Goal: Communication & Community: Answer question/provide support

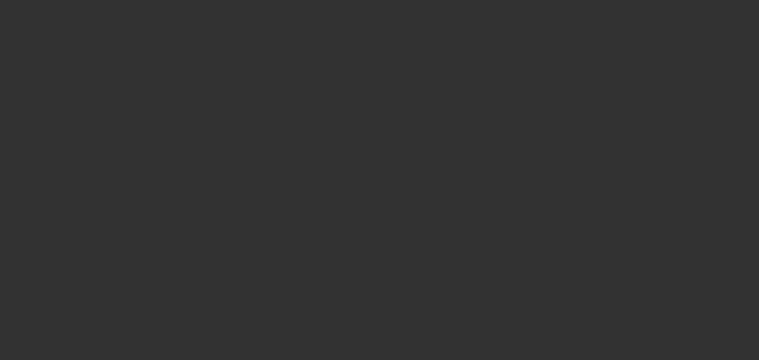
select select "0"
select select "2"
select select "0"
select select "6"
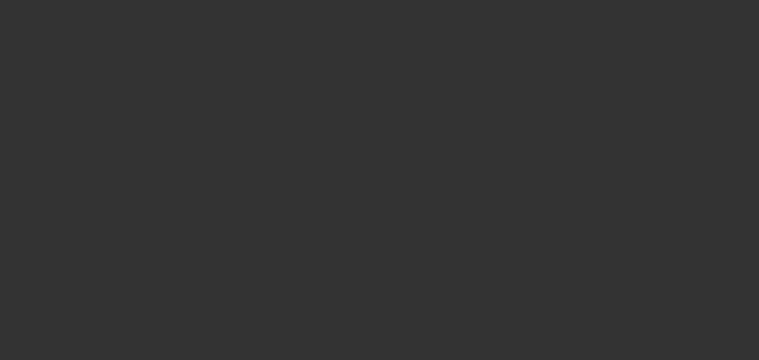
select select "0"
select select "2"
select select "0"
select select "6"
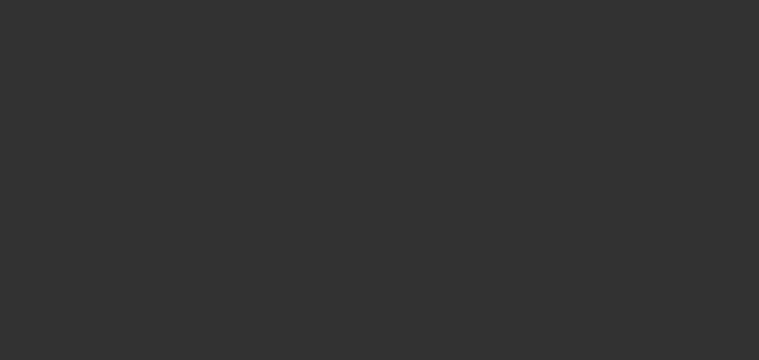
select select "0.15"
select select "2"
select select "0"
select select "6"
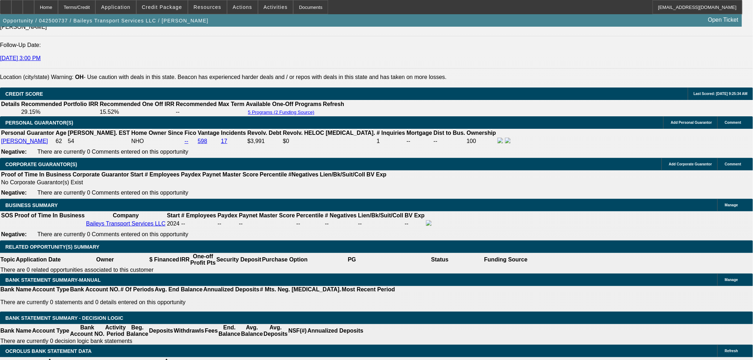
scroll to position [1027, 0]
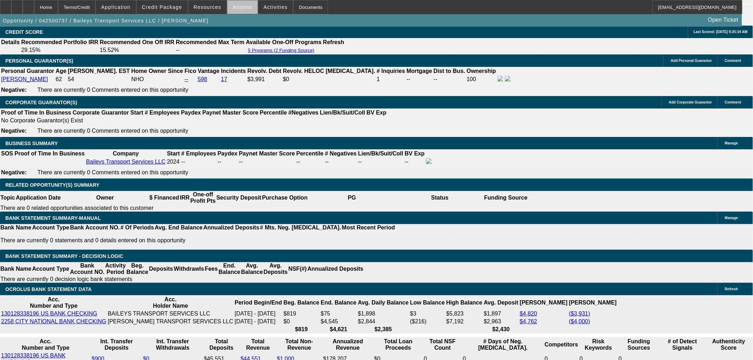
click at [242, 11] on span at bounding box center [242, 7] width 30 height 17
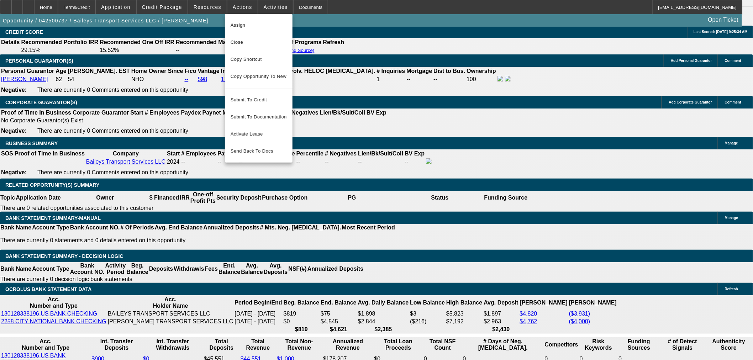
click at [440, 196] on div at bounding box center [376, 180] width 753 height 360
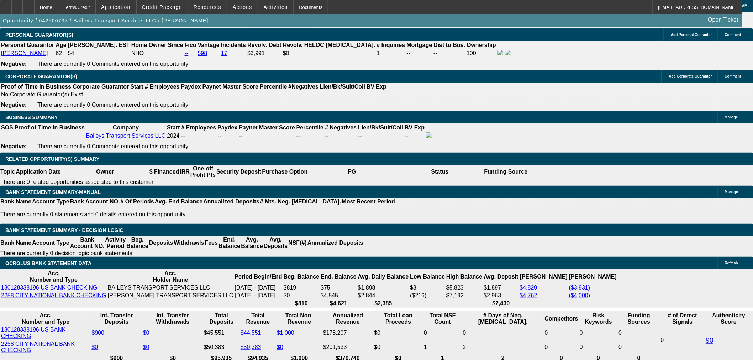
scroll to position [1067, 0]
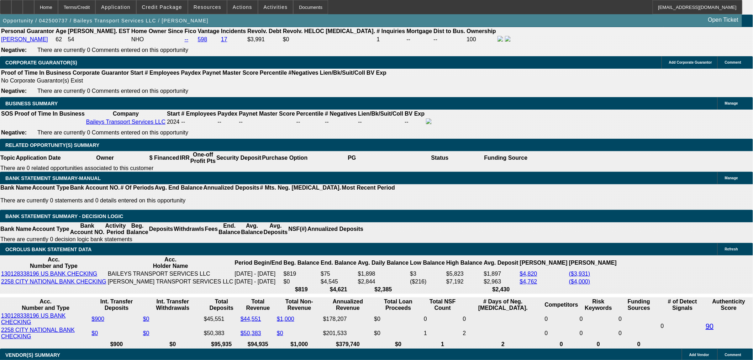
drag, startPoint x: 142, startPoint y: 268, endPoint x: 145, endPoint y: 265, distance: 4.1
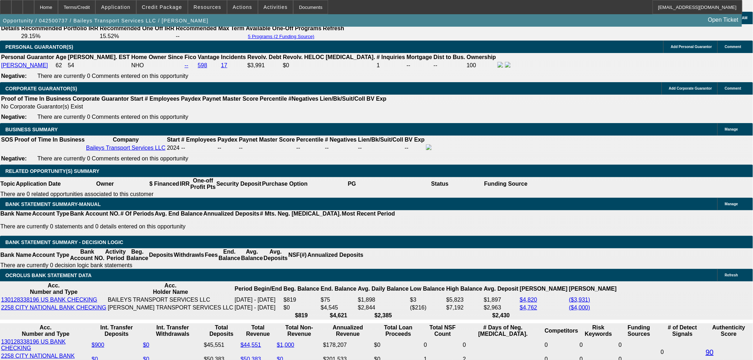
scroll to position [1027, 0]
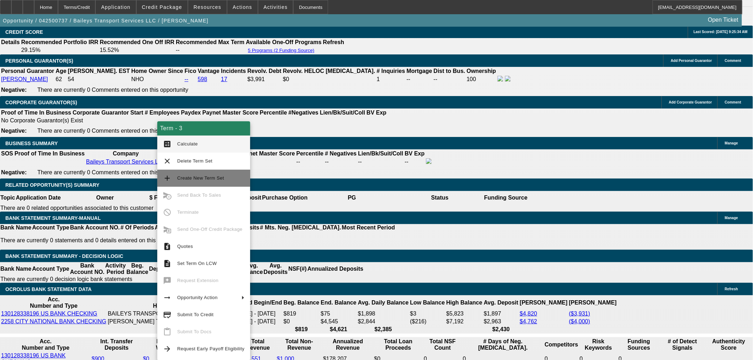
click at [200, 179] on span "Create New Term Set" at bounding box center [200, 177] width 47 height 5
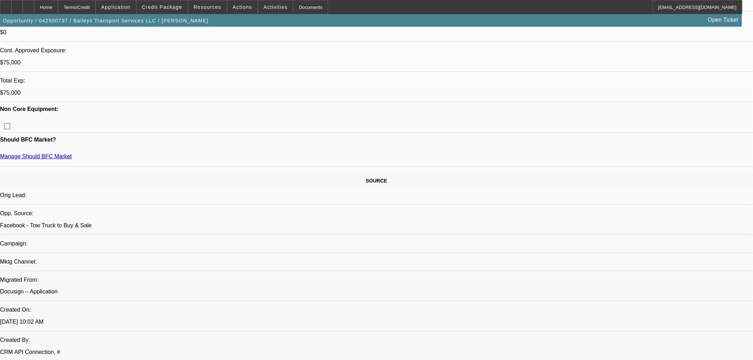
select select "0"
select select "2"
select select "0"
select select "2"
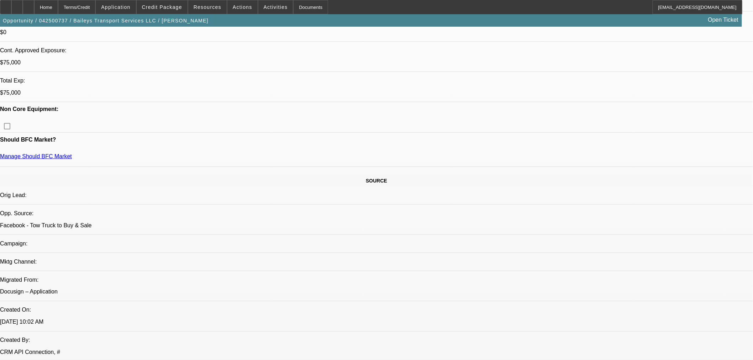
select select "0"
select select "2"
select select "0"
select select "0.15"
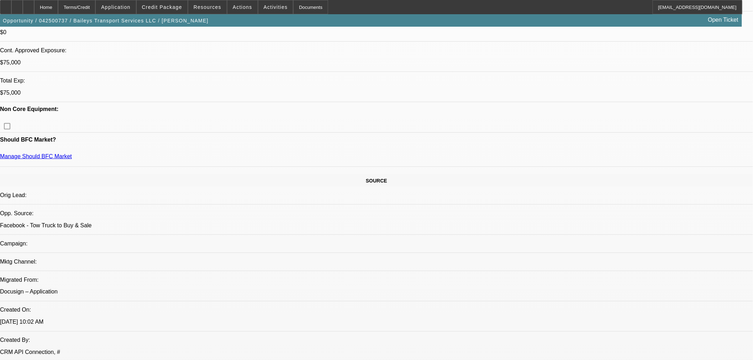
select select "2"
select select "0"
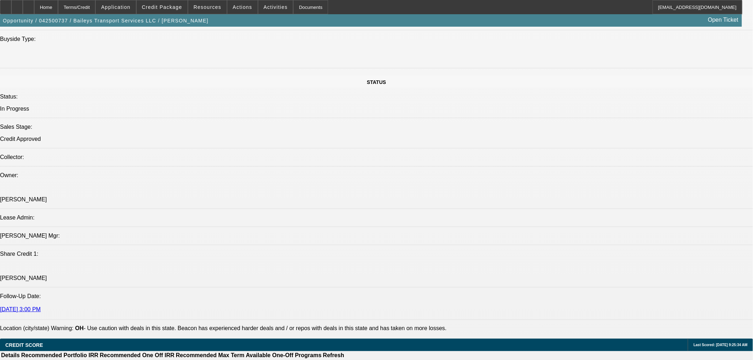
select select "2"
select select "6"
select select "2"
select select "6"
select select "2"
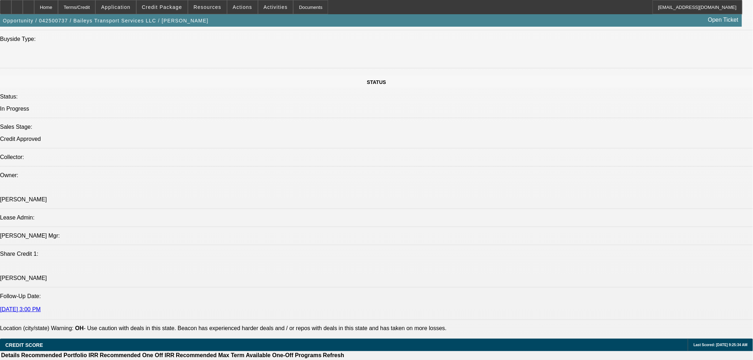
select select "6"
select select "2"
select select "6"
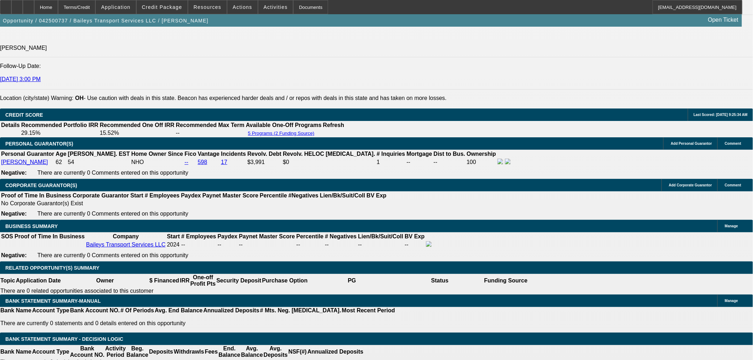
scroll to position [1027, 0]
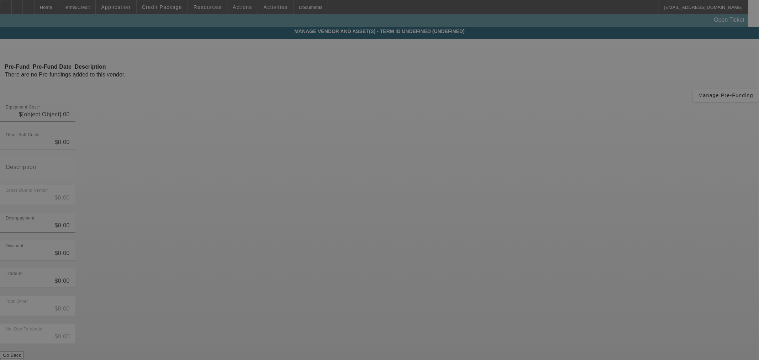
type input "$100,000.00"
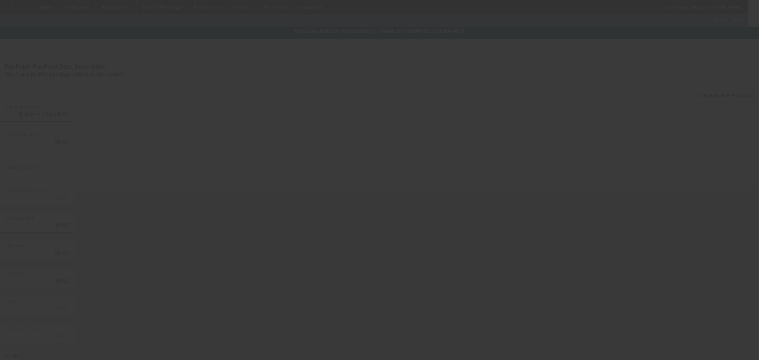
type input "$100,000.00"
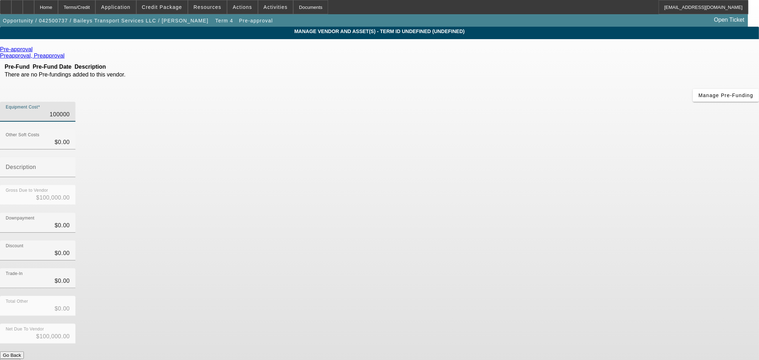
click at [70, 110] on input "100000" at bounding box center [38, 114] width 64 height 9
type input "6"
type input "$6.00"
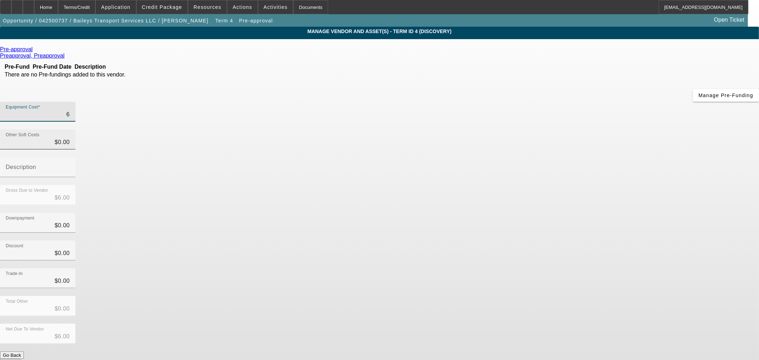
type input "65"
type input "$65.00"
type input "650"
type input "$650.00"
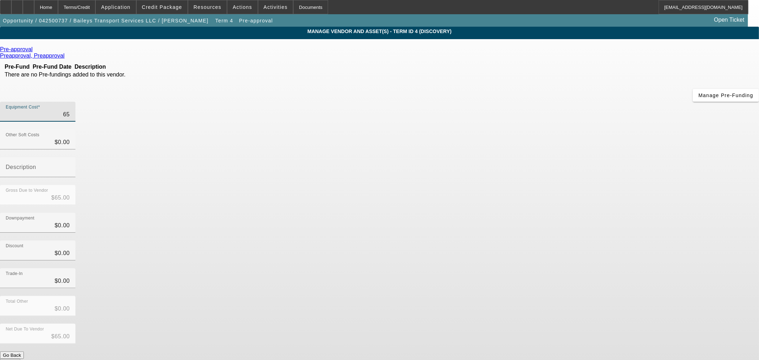
type input "$650.00"
type input "6500"
type input "$6,500.00"
type input "65000"
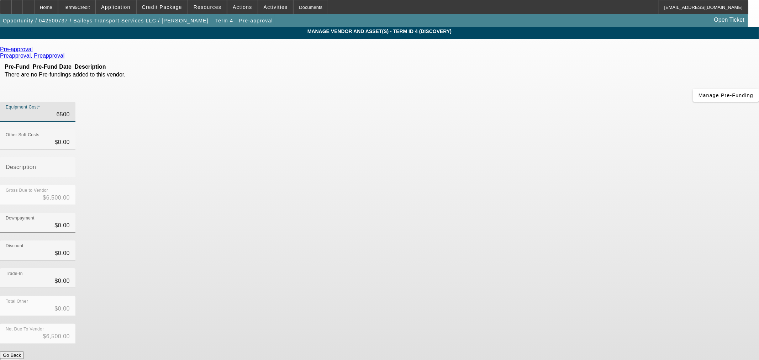
type input "$65,000.00"
drag, startPoint x: 545, startPoint y: 154, endPoint x: 560, endPoint y: 200, distance: 48.6
click at [543, 213] on div "Downpayment $0.00" at bounding box center [379, 227] width 759 height 28
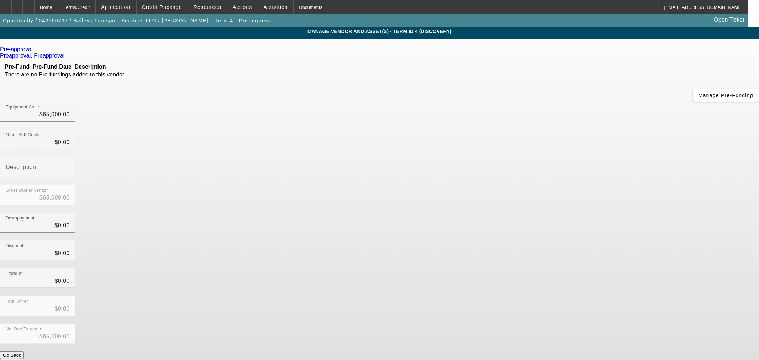
click at [20, 359] on button "Submit" at bounding box center [10, 362] width 20 height 7
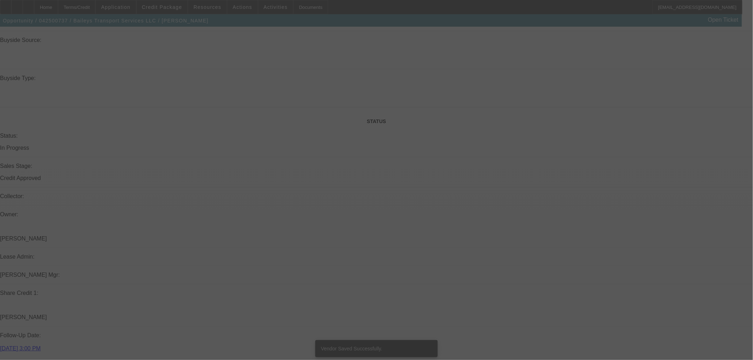
scroll to position [700, 0]
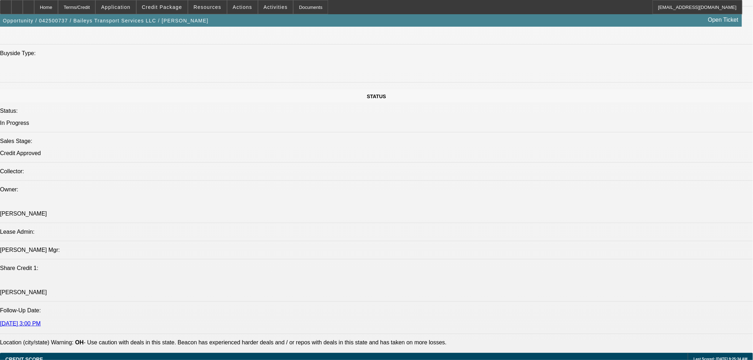
select select "0"
select select "2"
select select "0"
select select "6"
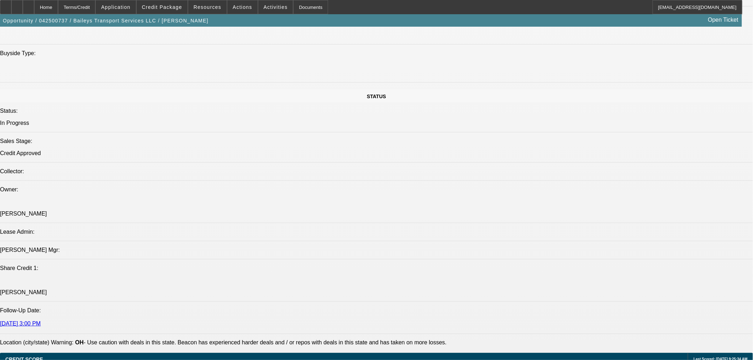
select select "0"
select select "2"
select select "0"
select select "6"
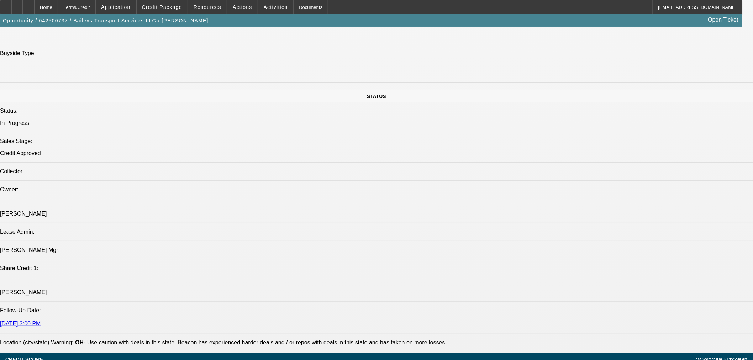
select select "0"
select select "2"
select select "0"
select select "6"
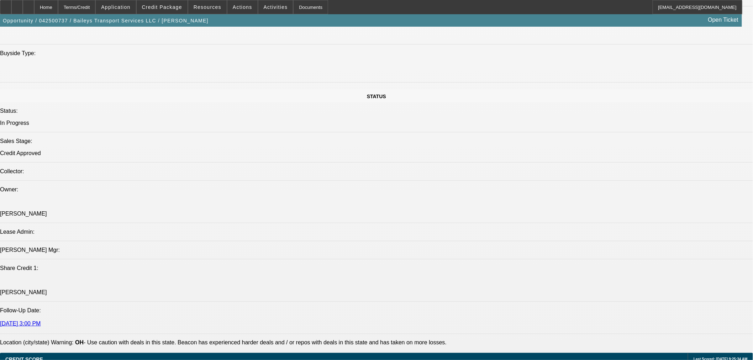
select select "0.15"
select select "2"
select select "0"
select select "6"
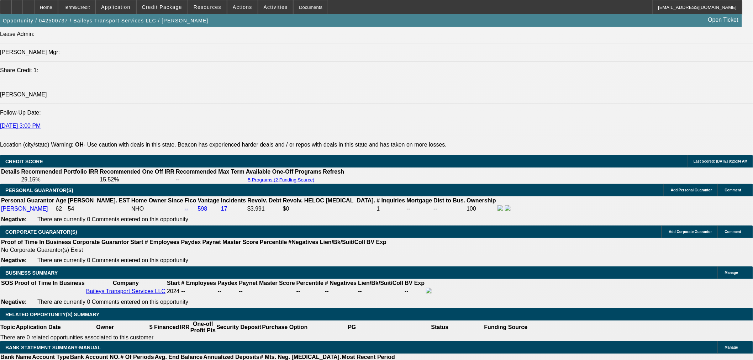
scroll to position [1056, 0]
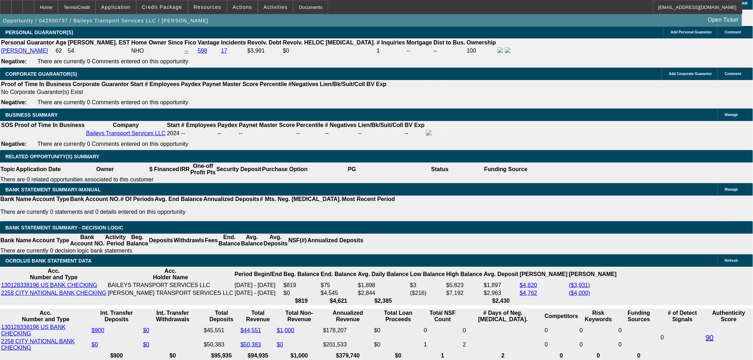
select select "0.2"
type input "$13,000.00"
type input "UNKNOWN"
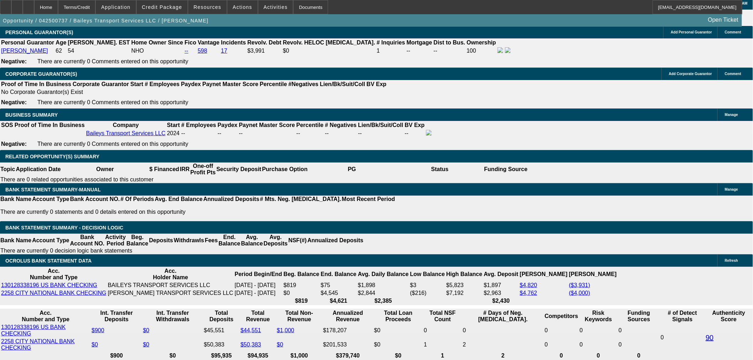
type input "$1,560.02"
type input "$3,120.04"
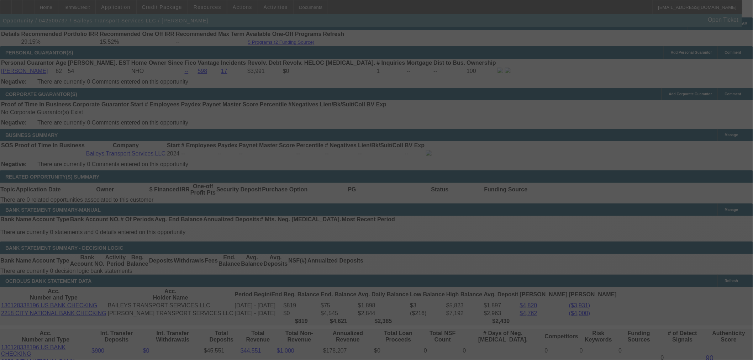
scroll to position [1056, 0]
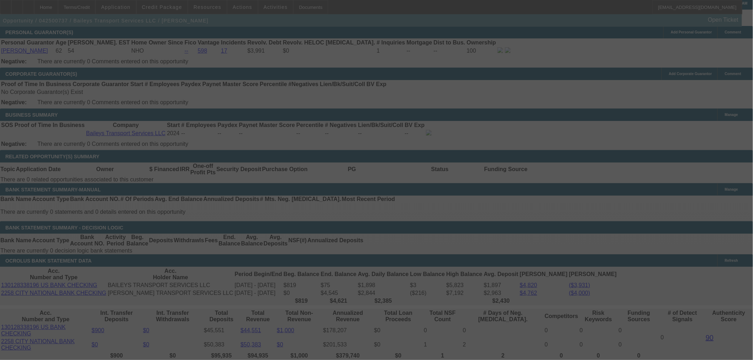
select select "0.2"
select select "2"
select select "0"
select select "6"
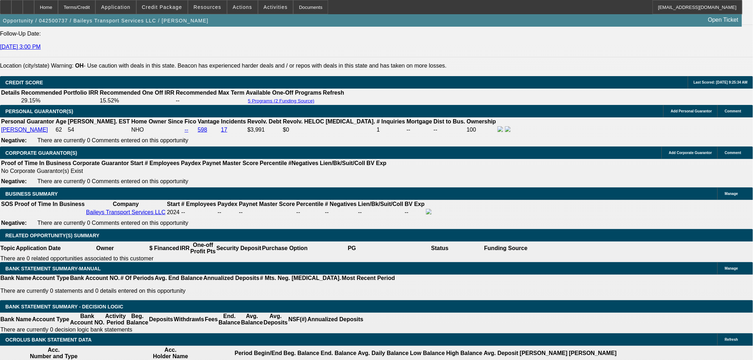
scroll to position [386, 0]
radio input "true"
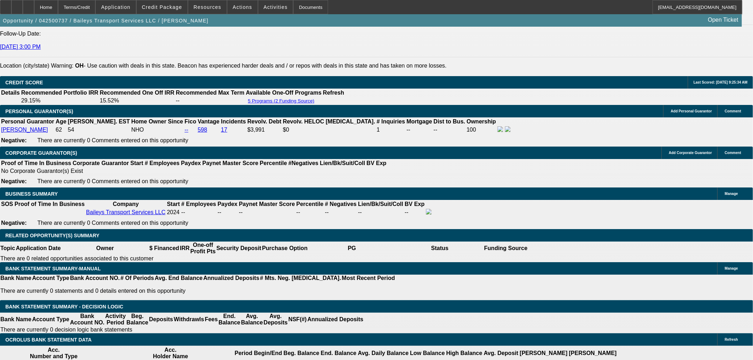
type textarea "Ext cab, INTERNATIONAL OR FREIGHTLINER. 75k range. has 16k to put down."
radio input "true"
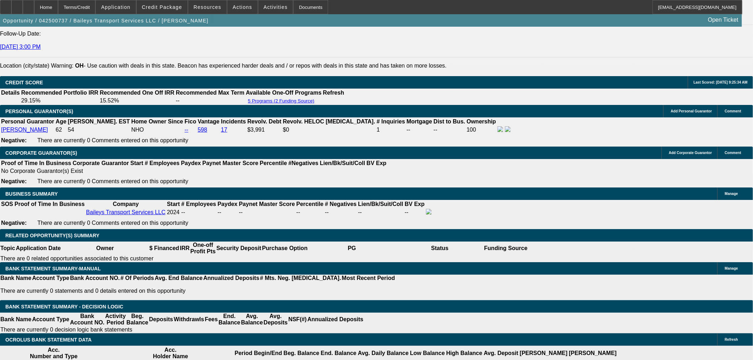
drag, startPoint x: 610, startPoint y: 47, endPoint x: 650, endPoint y: 44, distance: 40.3
drag, startPoint x: 539, startPoint y: 33, endPoint x: 474, endPoint y: 33, distance: 65.1
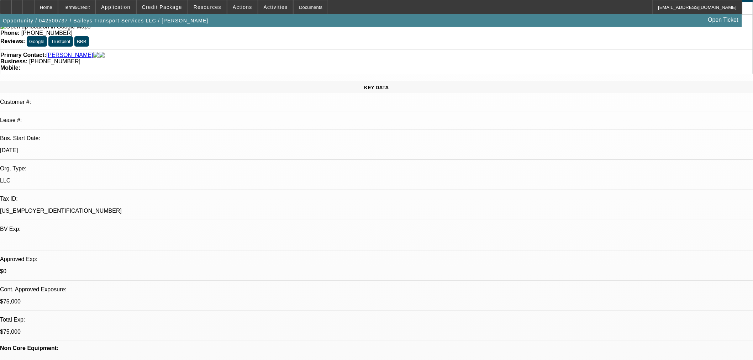
scroll to position [0, 0]
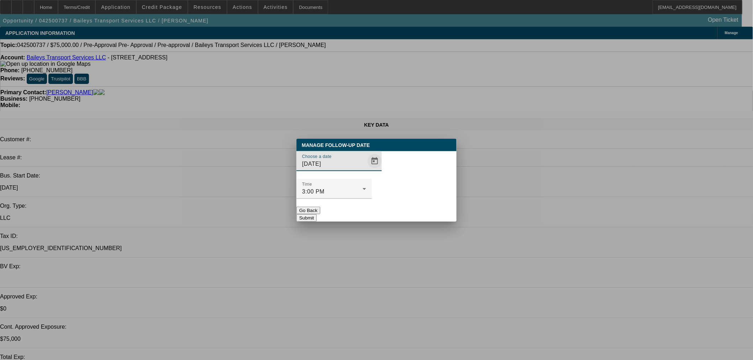
click at [366, 170] on span "Open calendar" at bounding box center [374, 161] width 17 height 17
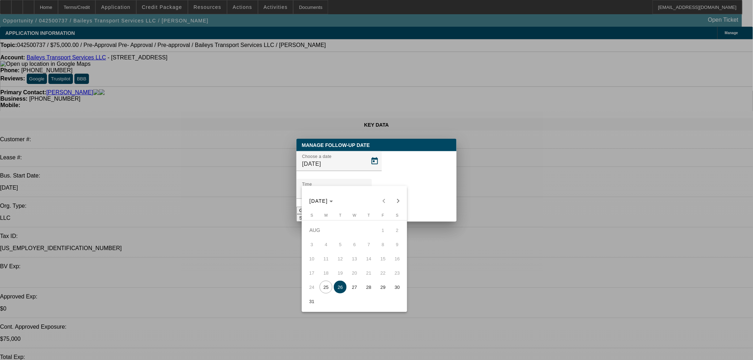
click at [401, 203] on span "Next month" at bounding box center [398, 201] width 14 height 14
click at [355, 247] on span "3" at bounding box center [354, 244] width 13 height 13
type input "9/3/2025"
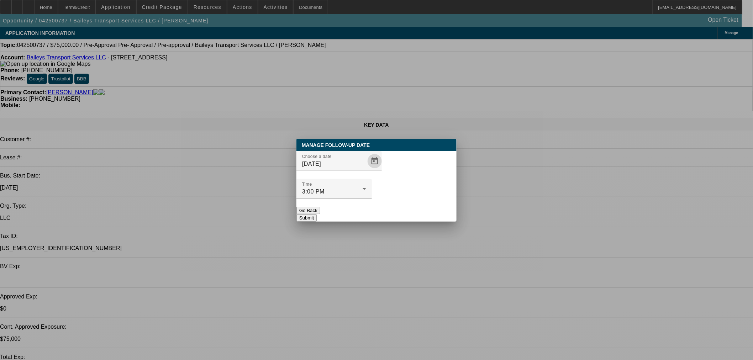
click at [317, 214] on button "Submit" at bounding box center [306, 217] width 20 height 7
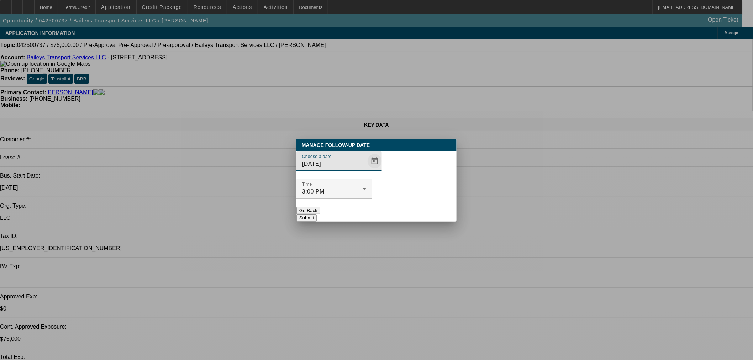
drag, startPoint x: 372, startPoint y: 179, endPoint x: 358, endPoint y: 179, distance: 13.5
click at [371, 179] on div "Choose a date 9/3/2025" at bounding box center [376, 165] width 160 height 28
click at [366, 170] on span "Open calendar" at bounding box center [374, 161] width 17 height 17
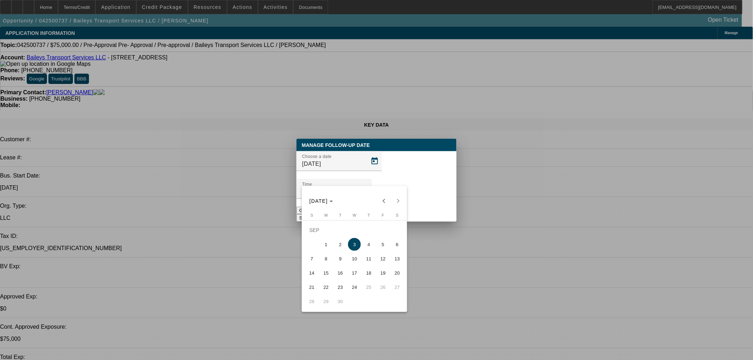
drag, startPoint x: 339, startPoint y: 247, endPoint x: 388, endPoint y: 224, distance: 53.8
click at [340, 247] on span "2" at bounding box center [340, 244] width 13 height 13
type input "9/2/2025"
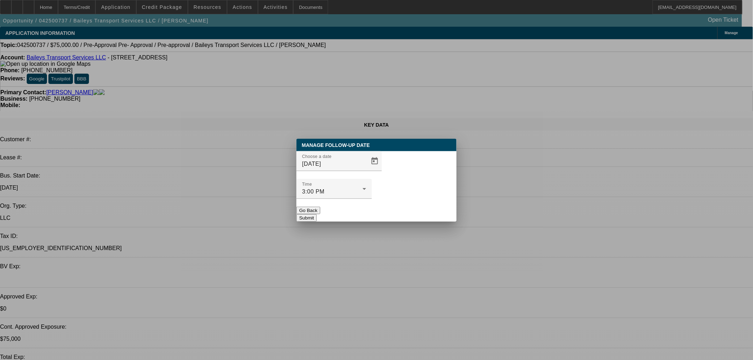
drag, startPoint x: 417, startPoint y: 200, endPoint x: 731, endPoint y: 90, distance: 333.0
click at [317, 214] on button "Submit" at bounding box center [306, 217] width 20 height 7
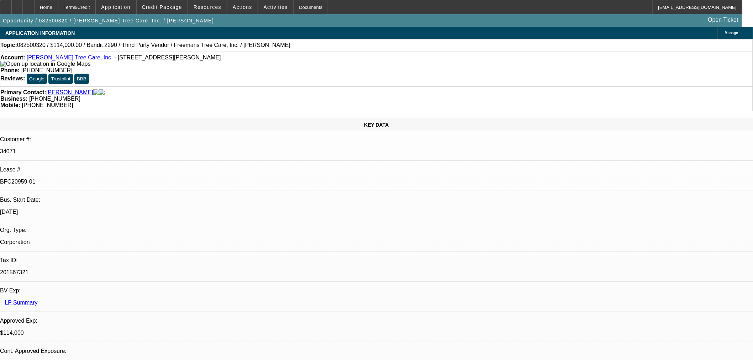
select select "0"
select select "6"
select select "0"
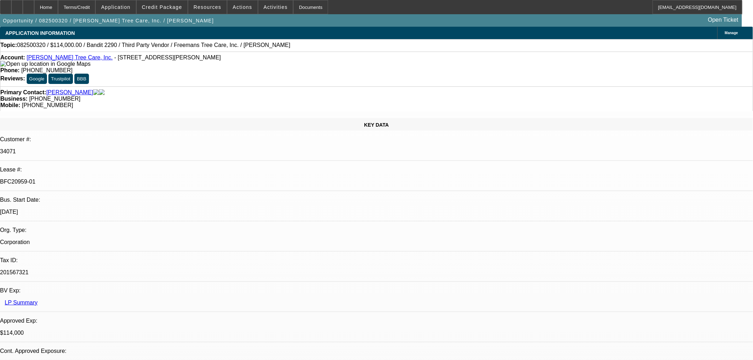
select select "0"
select select "6"
select select "0"
select select "2"
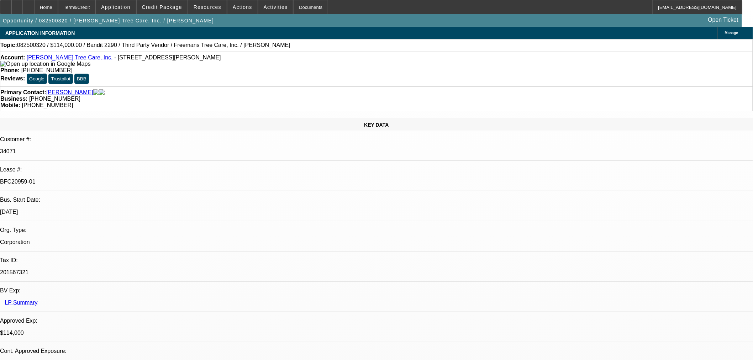
select select "2"
select select "0"
select select "6"
select select "0"
select select "2"
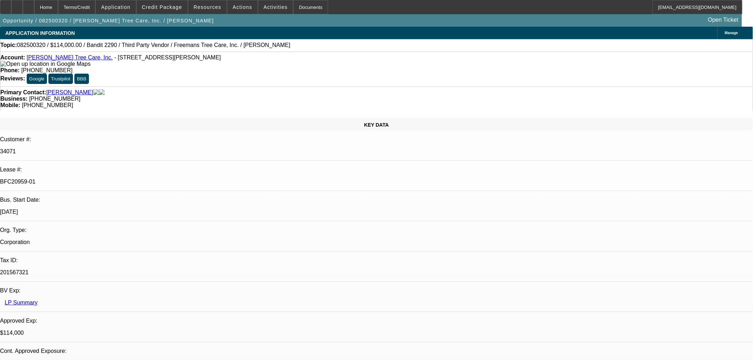
select select "2"
select select "0"
select select "6"
drag, startPoint x: 602, startPoint y: 111, endPoint x: 597, endPoint y: 111, distance: 4.6
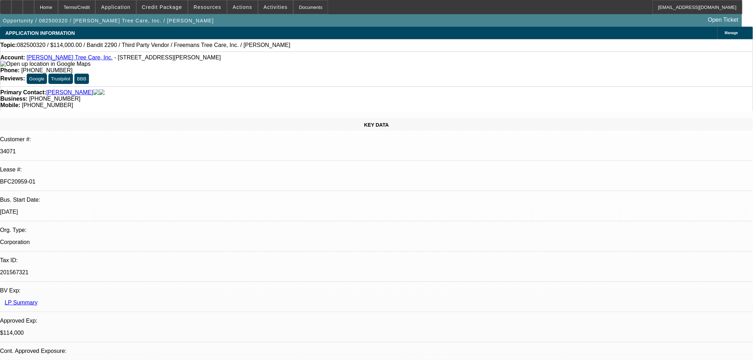
drag, startPoint x: 528, startPoint y: 162, endPoint x: 602, endPoint y: 163, distance: 73.6
drag, startPoint x: 603, startPoint y: 163, endPoint x: 724, endPoint y: 162, distance: 120.6
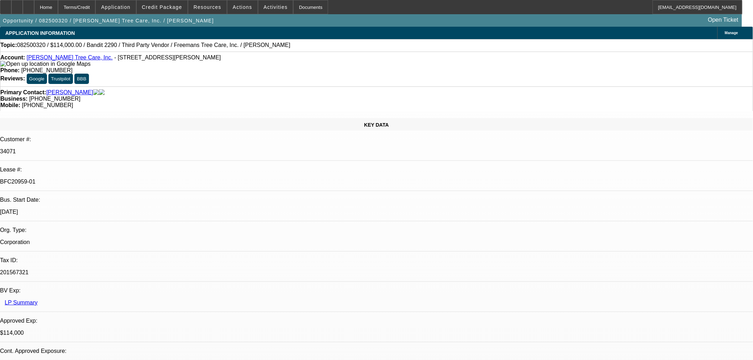
drag, startPoint x: 728, startPoint y: 160, endPoint x: 605, endPoint y: 162, distance: 122.7
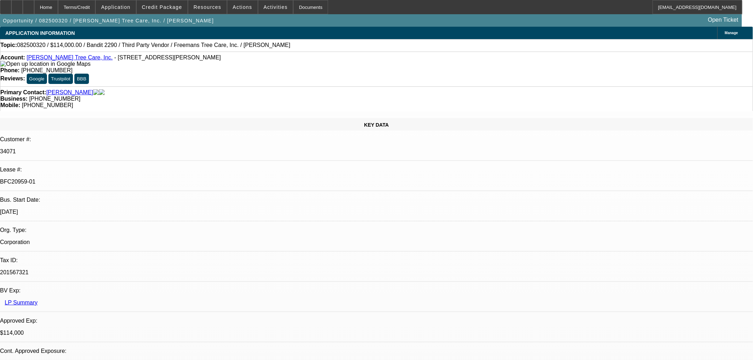
drag, startPoint x: 514, startPoint y: 149, endPoint x: 563, endPoint y: 154, distance: 49.7
drag, startPoint x: 603, startPoint y: 159, endPoint x: 727, endPoint y: 162, distance: 123.8
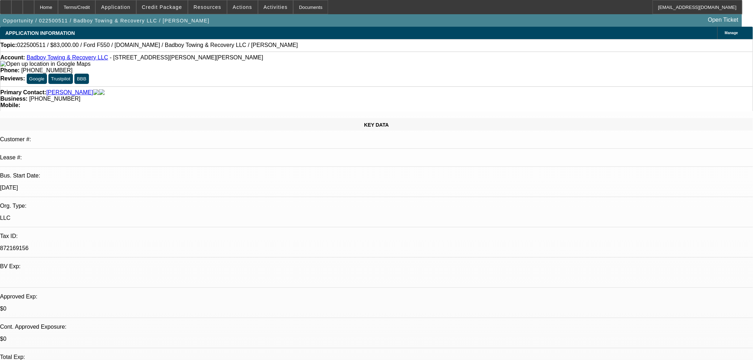
select select "0"
select select "2"
select select "0"
select select "6"
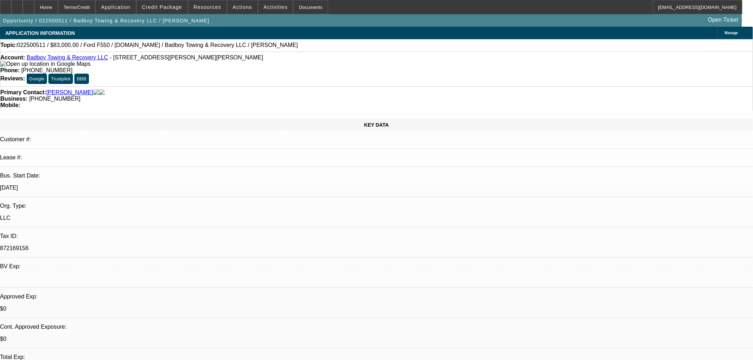
select select "0"
select select "2"
select select "0"
select select "6"
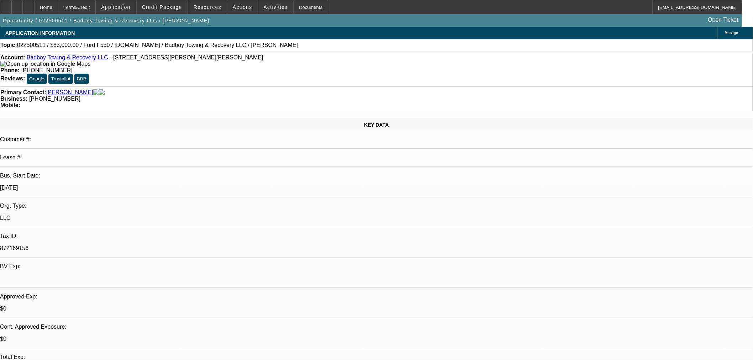
select select "0"
select select "2"
select select "0"
select select "6"
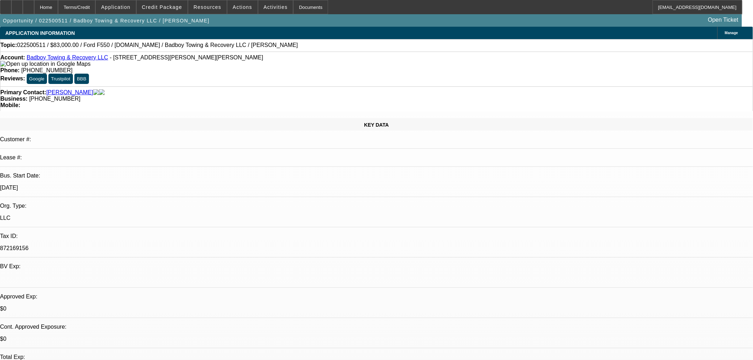
select select "0"
select select "2"
select select "0"
select select "6"
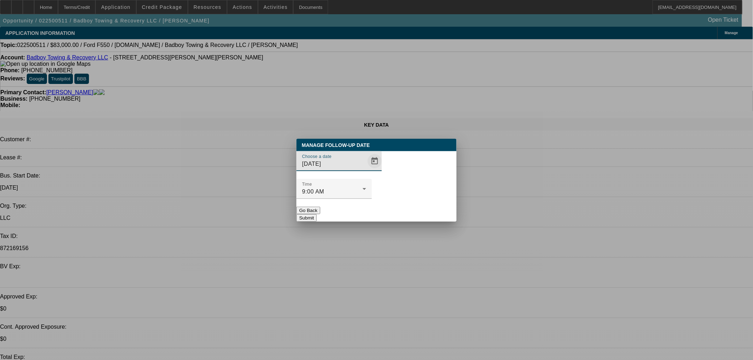
click at [366, 170] on span "Open calendar" at bounding box center [374, 161] width 17 height 17
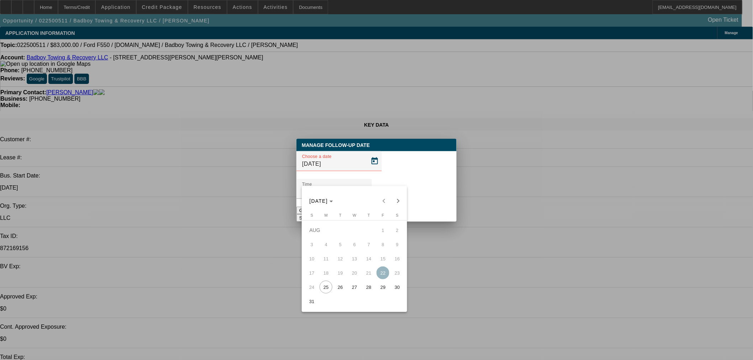
click at [369, 285] on span "28" at bounding box center [368, 287] width 13 height 13
type input "8/28/2025"
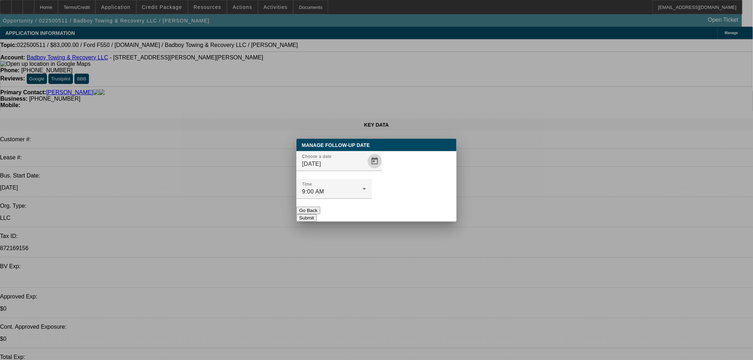
click at [317, 214] on button "Submit" at bounding box center [306, 217] width 20 height 7
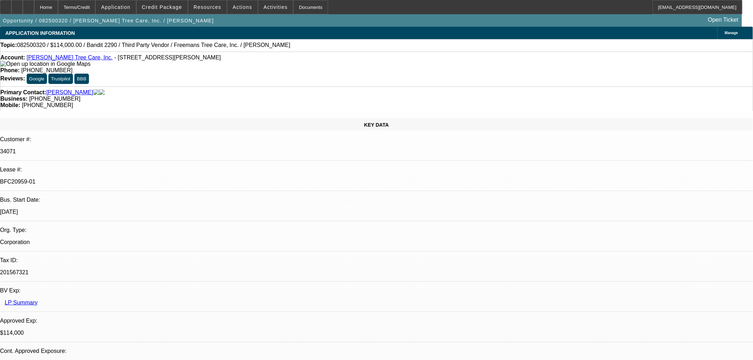
select select "0"
select select "6"
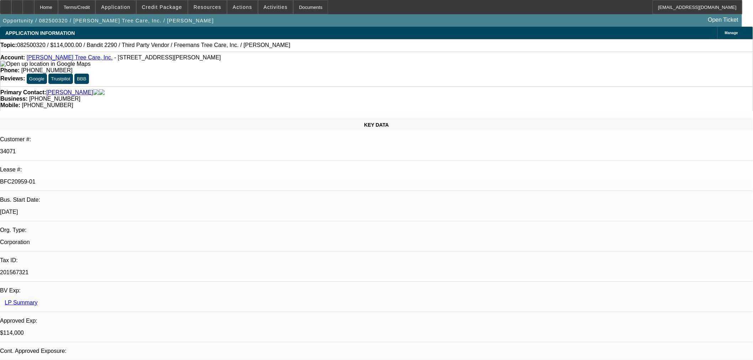
select select "0"
select select "6"
select select "0"
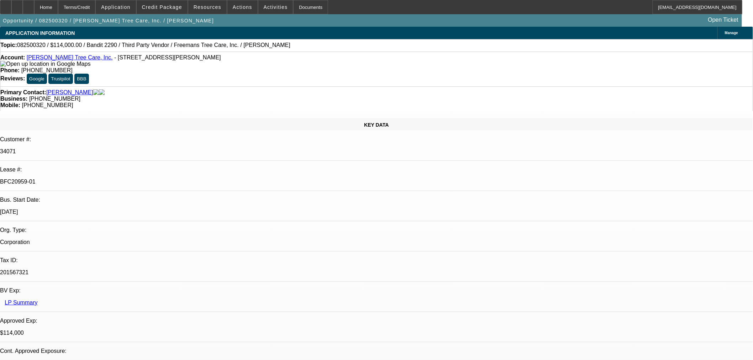
select select "2"
select select "0"
select select "6"
select select "0"
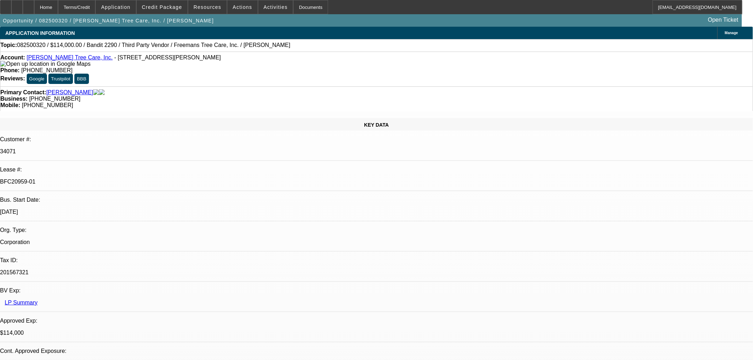
select select "2"
select select "0"
select select "6"
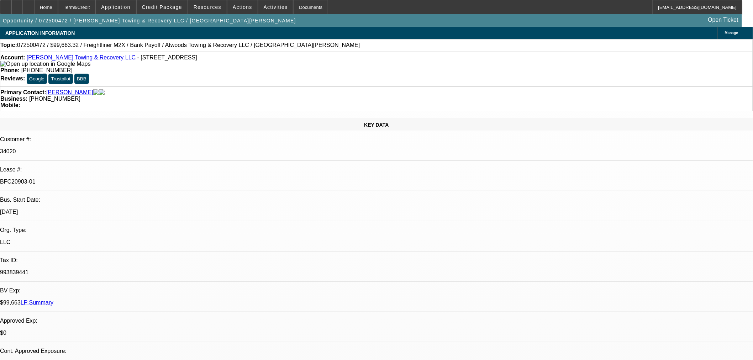
select select "0"
select select "2"
select select "0"
select select "6"
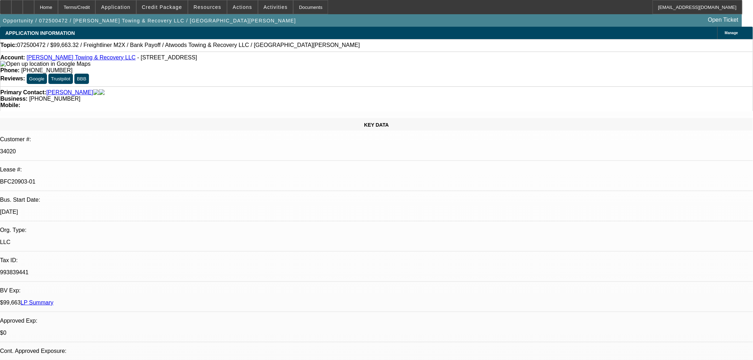
select select "0"
select select "6"
select select "0"
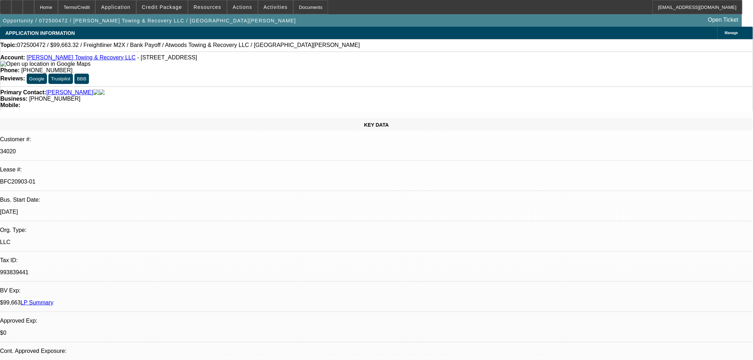
select select "0"
select select "6"
select select "0"
select select "2"
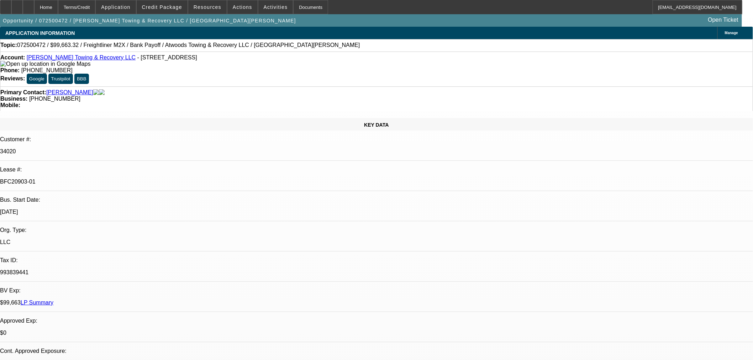
select select "2"
select select "0"
select select "6"
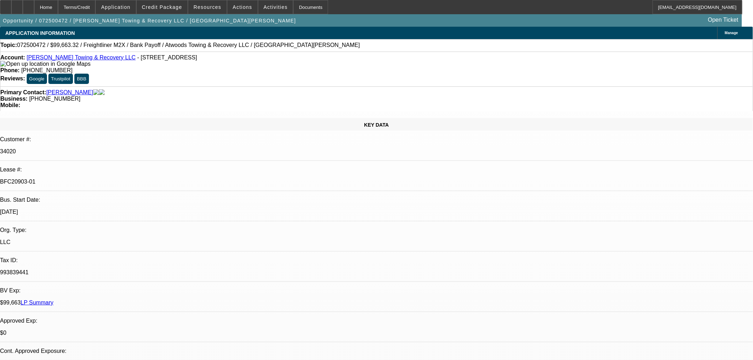
click at [34, 9] on div at bounding box center [28, 7] width 11 height 14
select select "0"
select select "2"
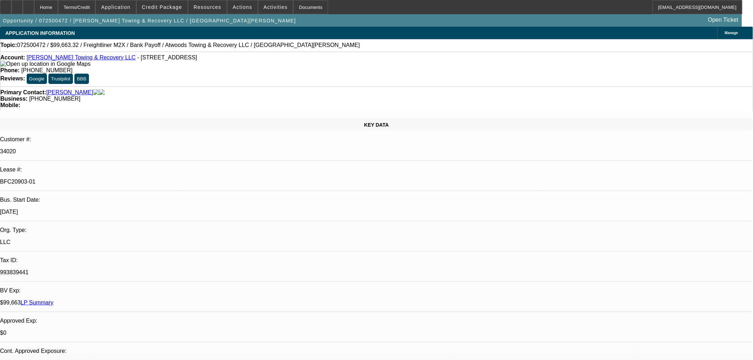
select select "0"
select select "6"
select select "0"
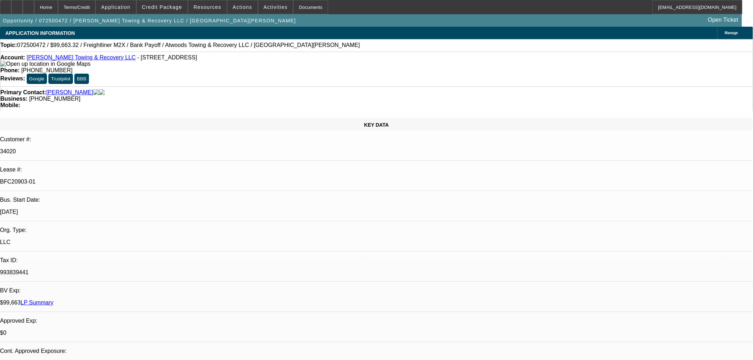
select select "6"
select select "0"
select select "6"
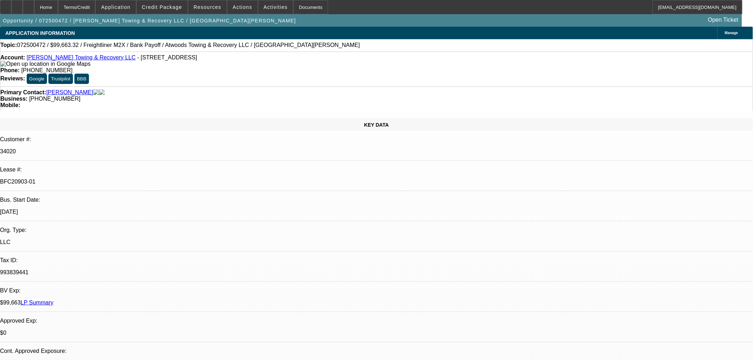
select select "0"
select select "2"
select select "0"
select select "6"
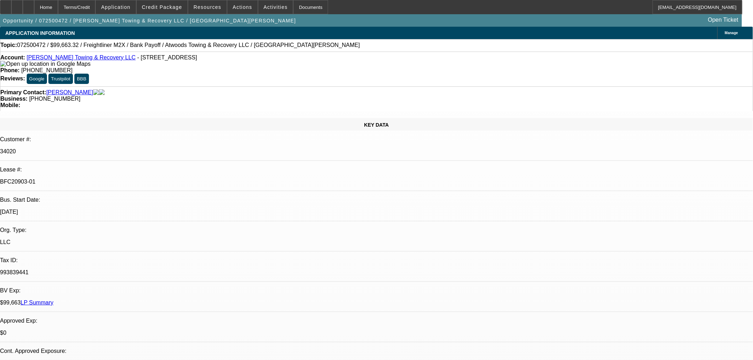
drag, startPoint x: 588, startPoint y: 66, endPoint x: 524, endPoint y: 30, distance: 74.0
click at [28, 5] on icon at bounding box center [28, 5] width 0 height 0
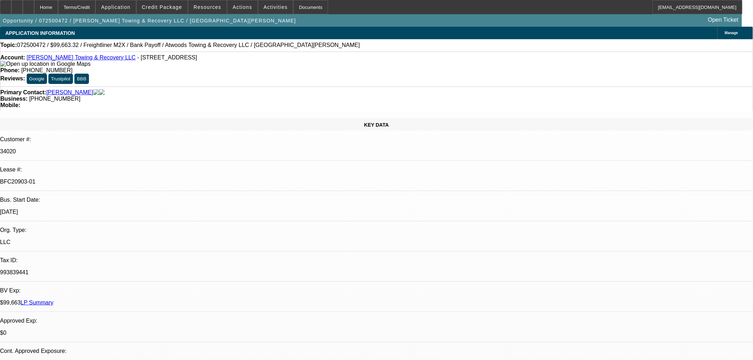
select select "0"
select select "2"
select select "0"
select select "6"
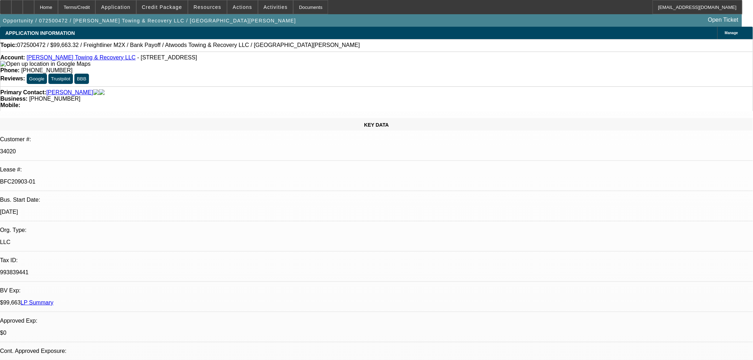
select select "0"
select select "6"
select select "0"
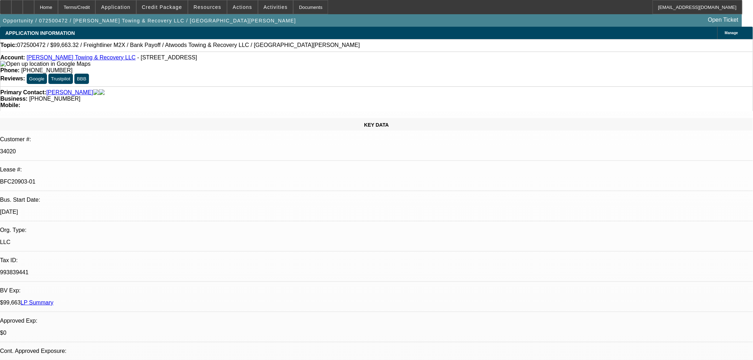
select select "0"
select select "6"
select select "0"
select select "2"
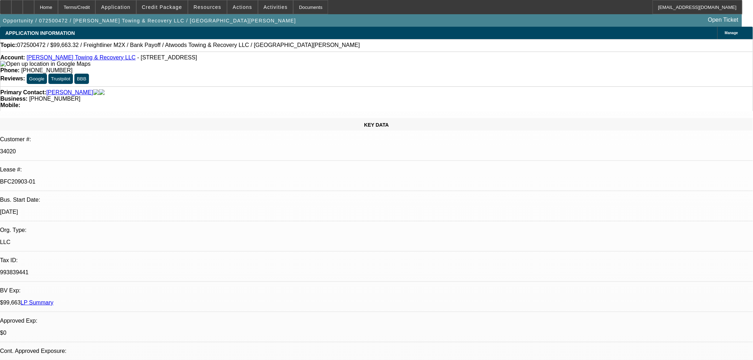
select select "2"
select select "0"
select select "6"
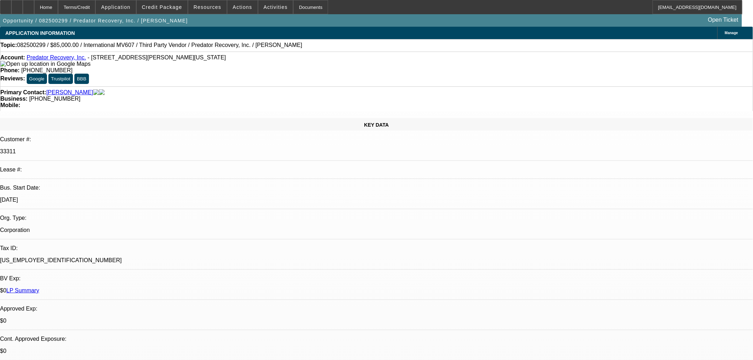
select select "0"
select select "6"
select select "0"
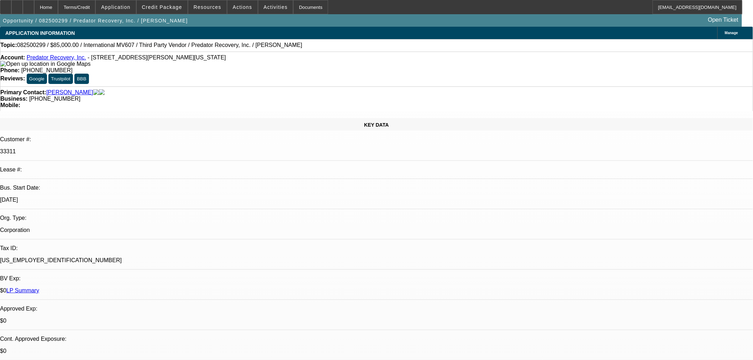
select select "0"
select select "6"
select select "0"
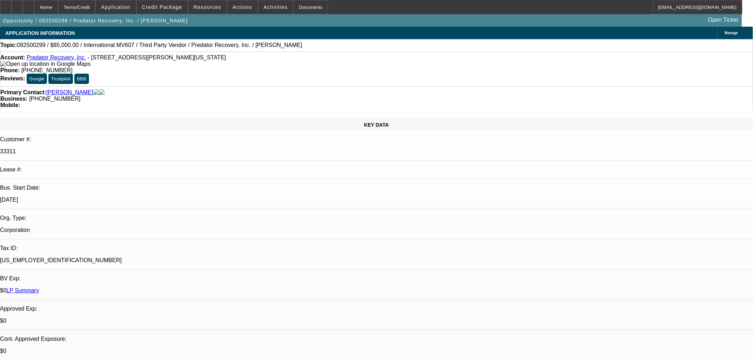
select select "0"
select select "6"
select select "0"
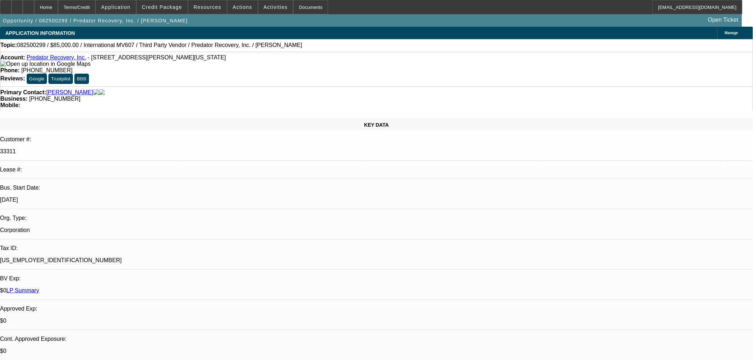
select select "6"
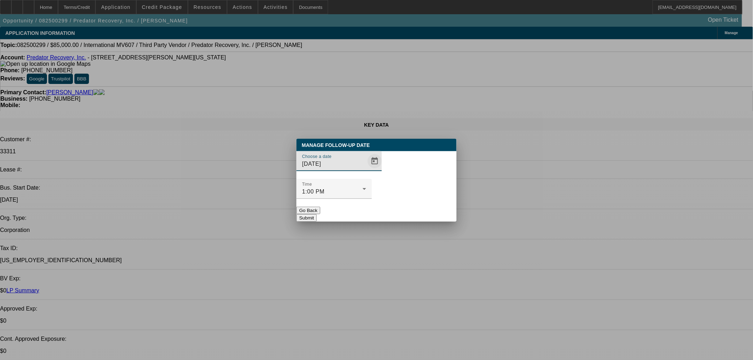
click at [367, 170] on span "Open calendar" at bounding box center [374, 161] width 17 height 17
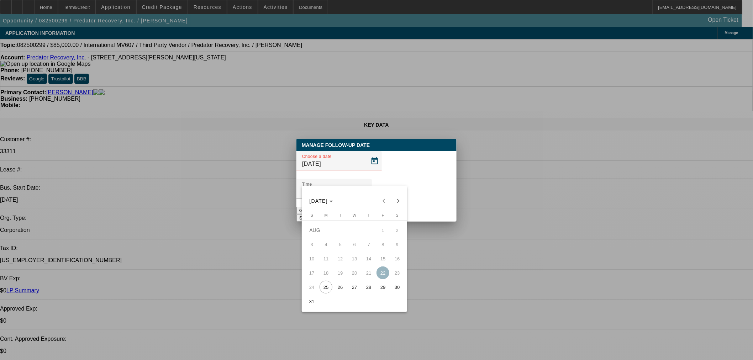
drag, startPoint x: 341, startPoint y: 294, endPoint x: 390, endPoint y: 248, distance: 66.9
click at [341, 292] on span "26" at bounding box center [340, 287] width 13 height 13
type input "8/26/2025"
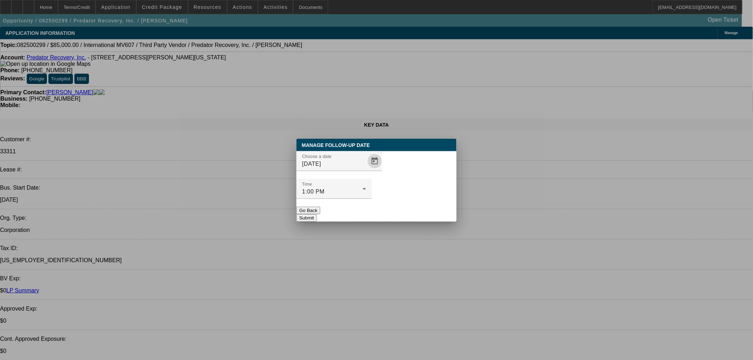
click at [317, 214] on button "Submit" at bounding box center [306, 217] width 20 height 7
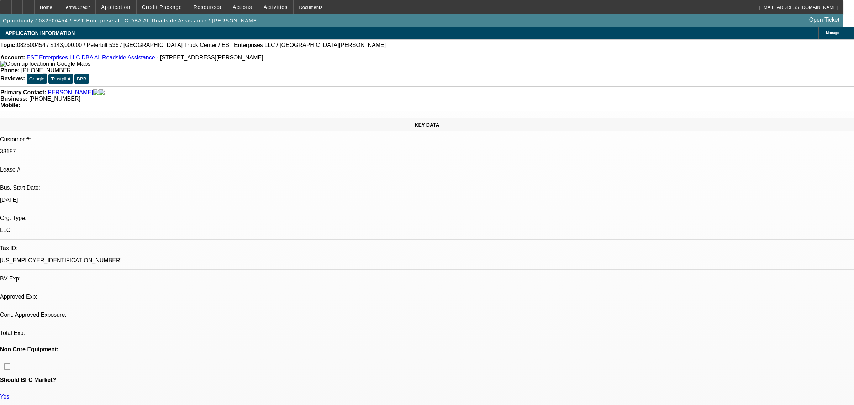
select select "0"
select select "2"
select select "0"
select select "6"
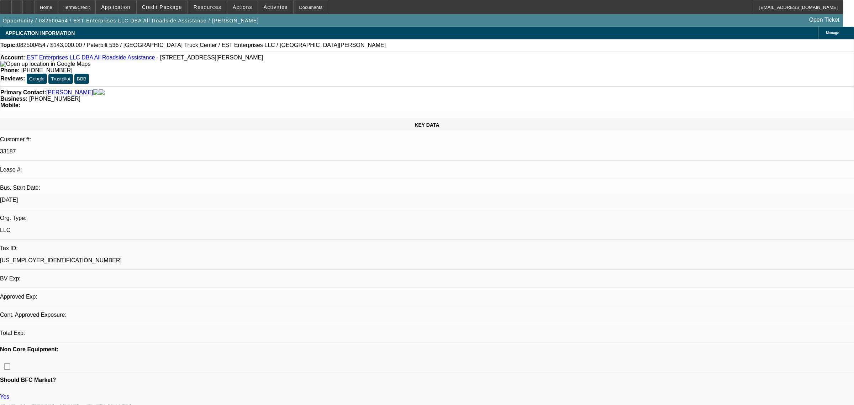
select select "0"
select select "2"
select select "0"
select select "6"
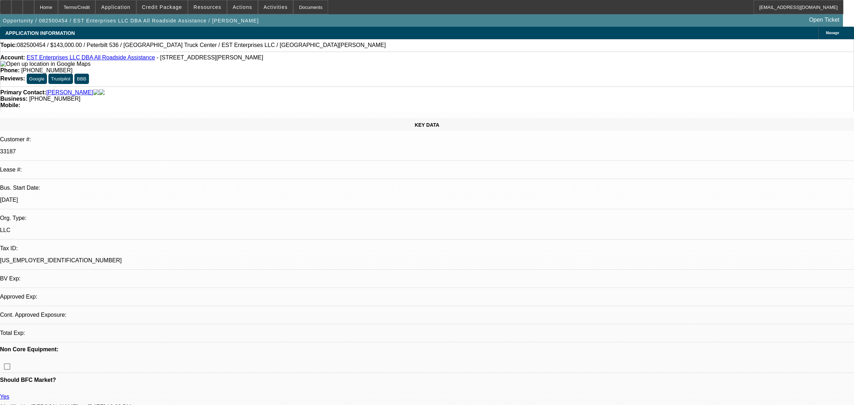
select select "0"
select select "2"
select select "0"
select select "6"
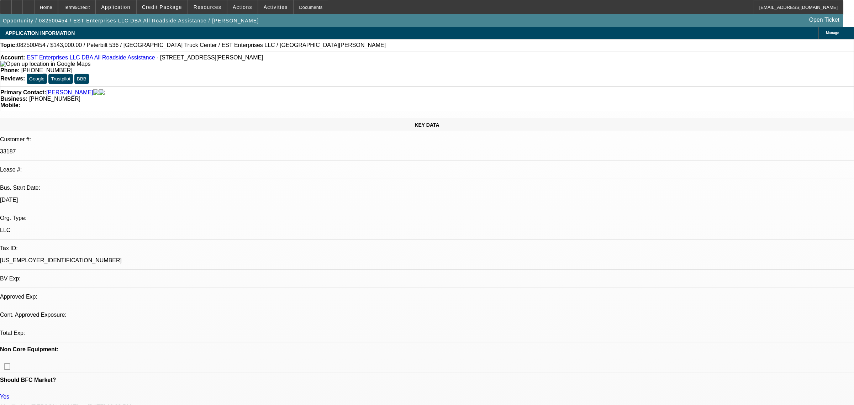
select select "0"
select select "2"
select select "0.1"
select select "4"
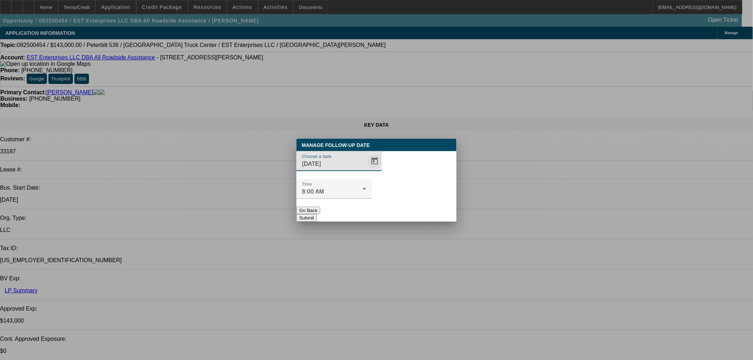
click at [366, 170] on span "Open calendar" at bounding box center [374, 161] width 17 height 17
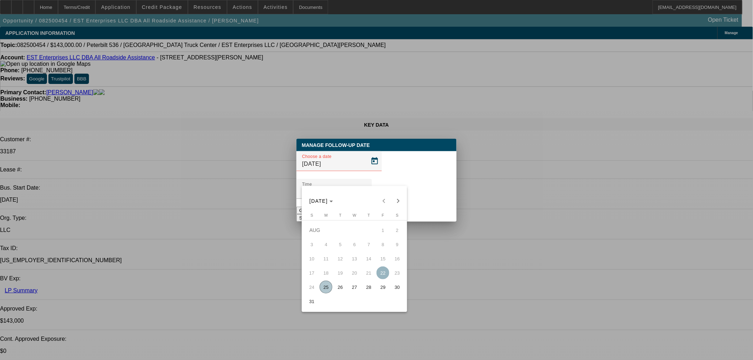
click at [368, 286] on span "28" at bounding box center [368, 287] width 13 height 13
type input "8/28/2025"
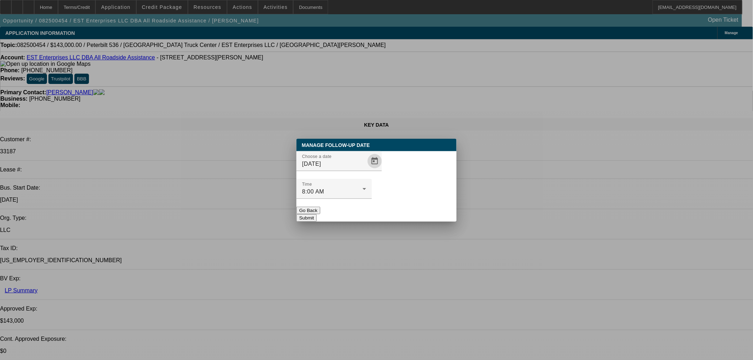
click at [317, 214] on button "Submit" at bounding box center [306, 217] width 20 height 7
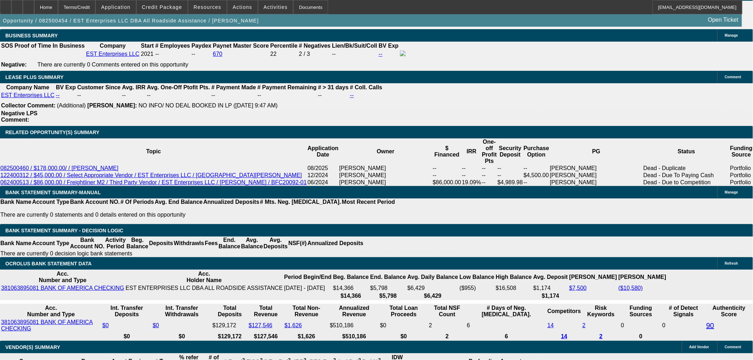
scroll to position [1146, 0]
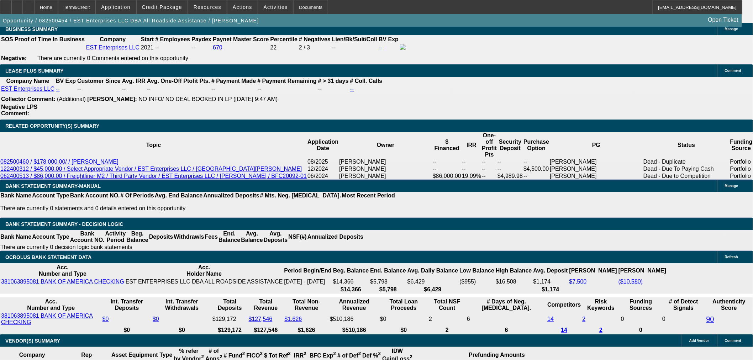
drag, startPoint x: 614, startPoint y: 109, endPoint x: 610, endPoint y: 111, distance: 4.2
radio input "false"
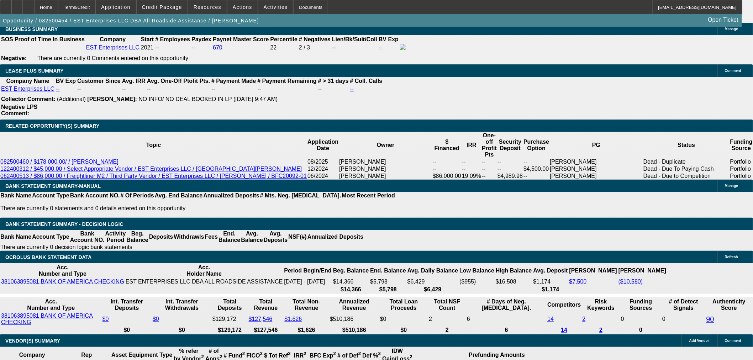
radio input "true"
type textarea "Need to sell truck for DP he would do 45lk"
radio input "true"
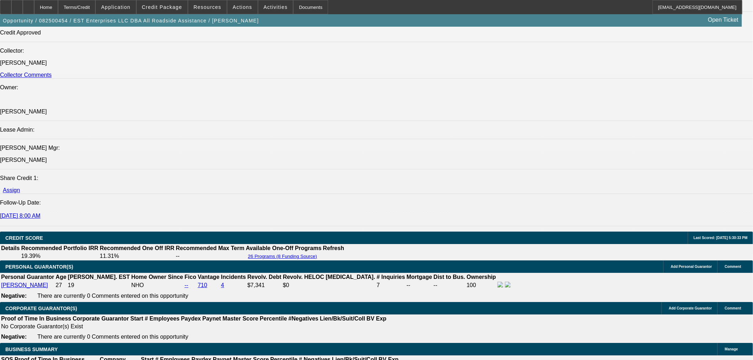
scroll to position [948, 0]
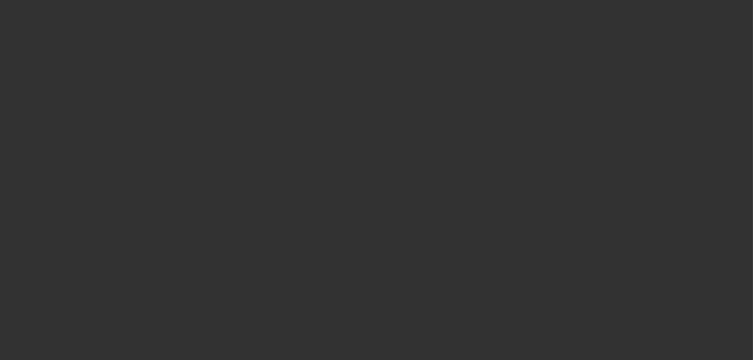
select select "0"
select select "2"
select select "0.1"
select select "4"
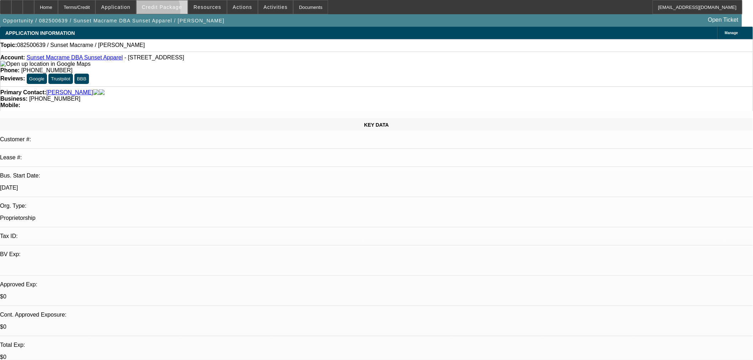
click at [163, 12] on span at bounding box center [162, 7] width 51 height 17
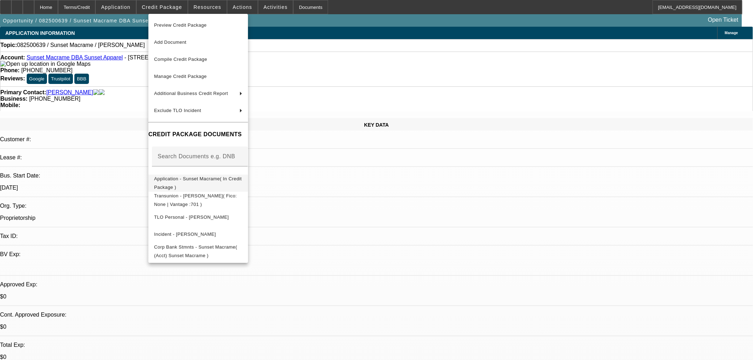
click at [207, 180] on span "Application - Sunset Macrame( In Credit Package )" at bounding box center [198, 183] width 88 height 14
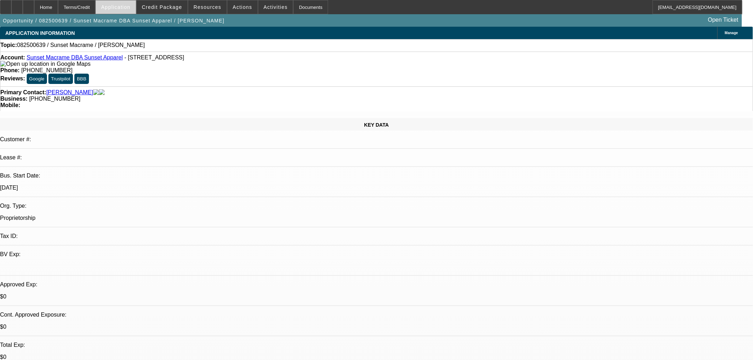
click at [136, 8] on span at bounding box center [116, 7] width 40 height 17
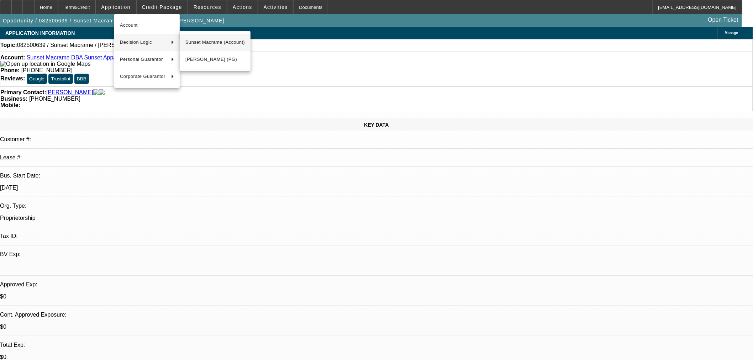
click at [187, 46] on span "Sunset Macrame (Account)" at bounding box center [214, 42] width 59 height 9
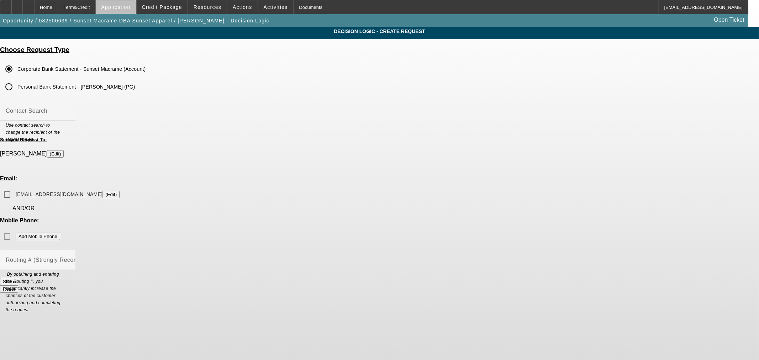
click at [130, 9] on span "Application" at bounding box center [115, 7] width 29 height 6
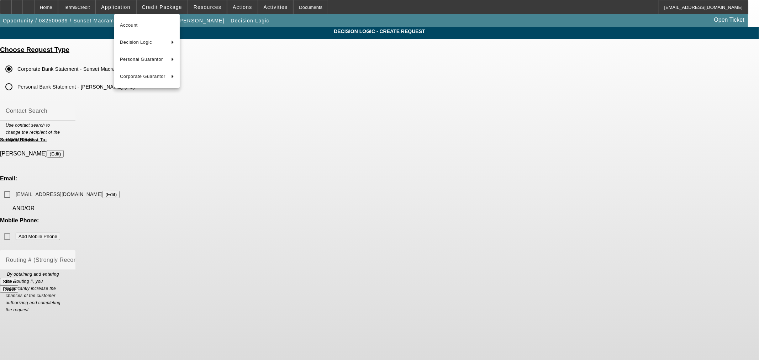
click at [67, 8] on div at bounding box center [379, 180] width 759 height 360
click at [58, 7] on div "Home" at bounding box center [46, 7] width 24 height 14
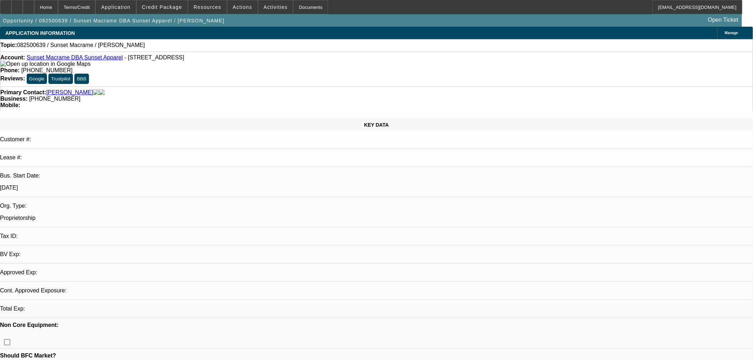
select select "0"
select select "2"
select select "0.1"
select select "4"
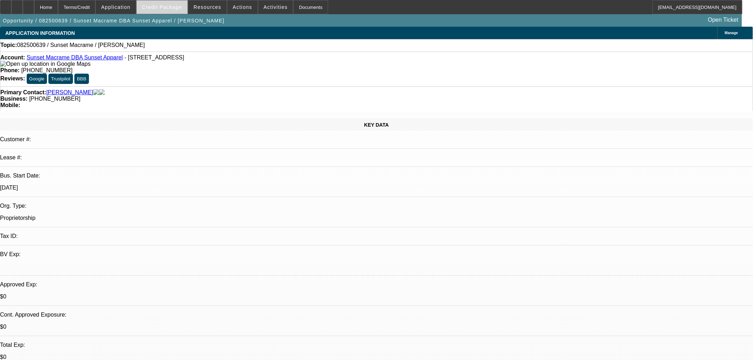
click at [182, 8] on span "Credit Package" at bounding box center [162, 7] width 40 height 6
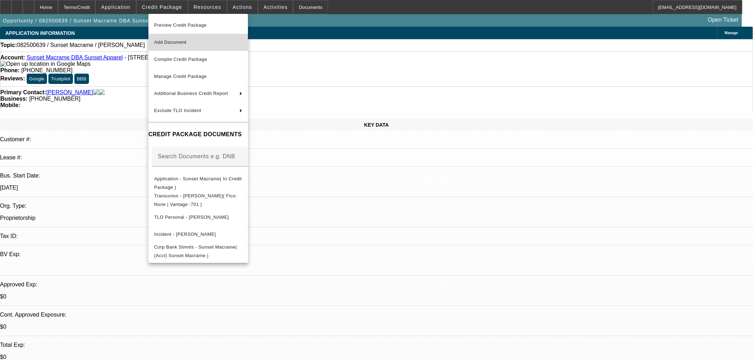
click at [189, 36] on button "Add Document" at bounding box center [198, 42] width 100 height 17
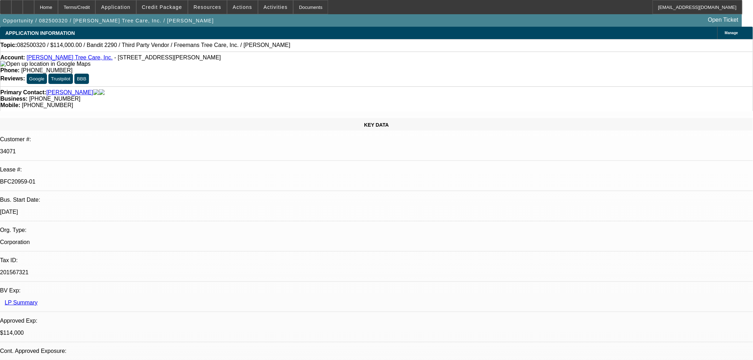
select select "0"
select select "6"
select select "0"
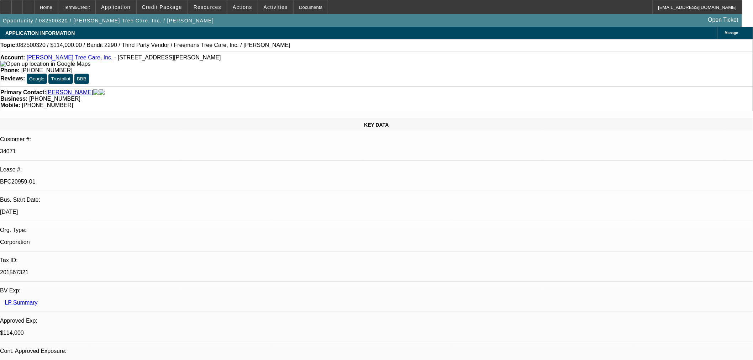
select select "0"
select select "6"
select select "0"
select select "2"
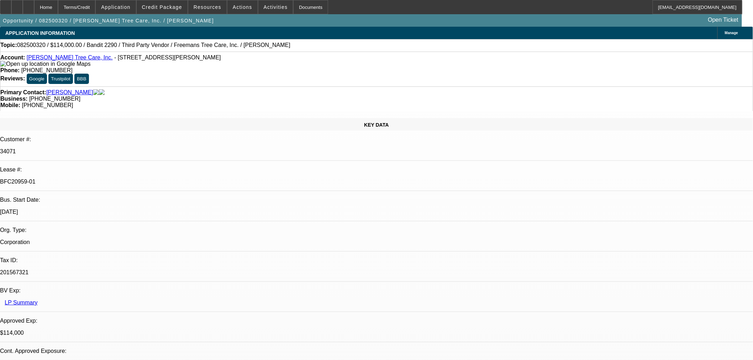
select select "2"
select select "0"
select select "6"
select select "0"
select select "2"
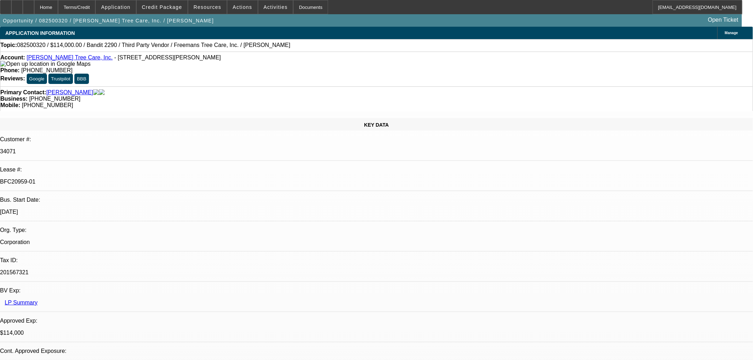
select select "2"
select select "0"
select select "6"
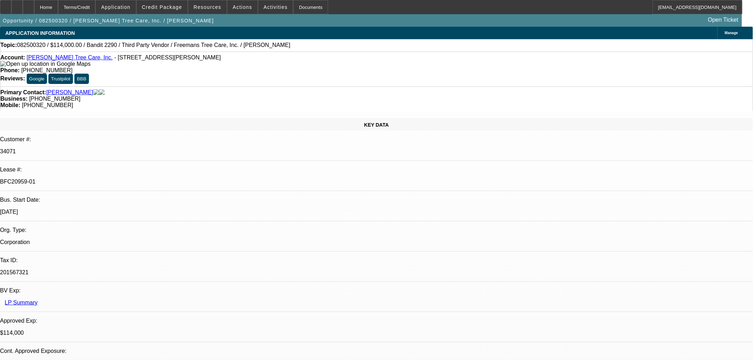
drag, startPoint x: 587, startPoint y: 318, endPoint x: 710, endPoint y: 313, distance: 123.2
copy td "[PHONE_NUMBER]"
click at [34, 1] on div at bounding box center [28, 7] width 11 height 14
select select "0"
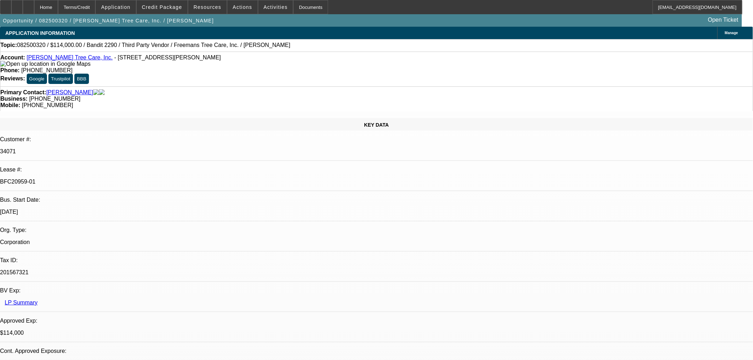
select select "0"
select select "6"
select select "0"
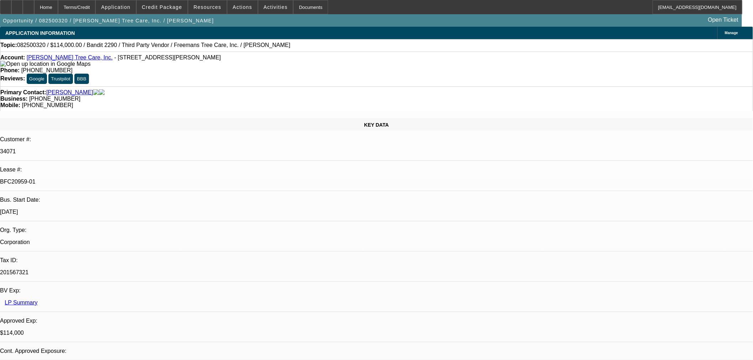
select select "0"
select select "6"
select select "0"
select select "2"
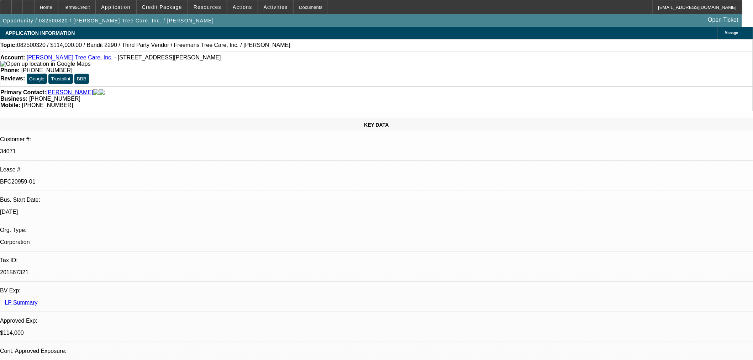
select select "0"
select select "6"
select select "0"
select select "2"
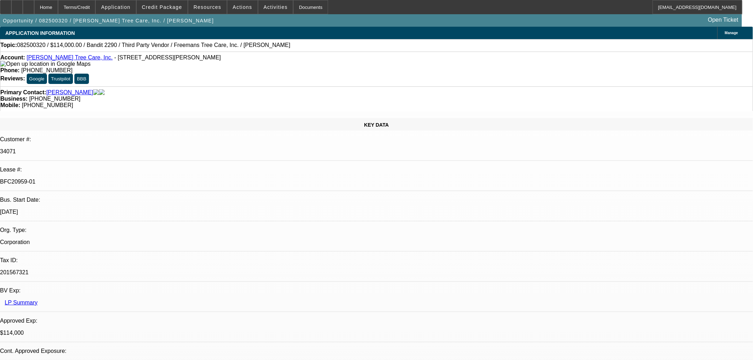
select select "0"
select select "6"
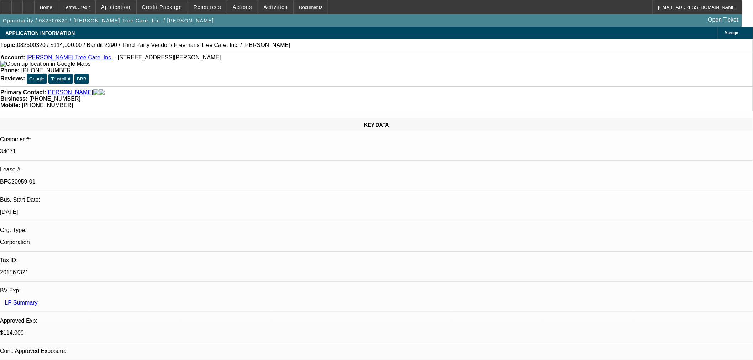
drag, startPoint x: 584, startPoint y: 136, endPoint x: 578, endPoint y: 118, distance: 18.5
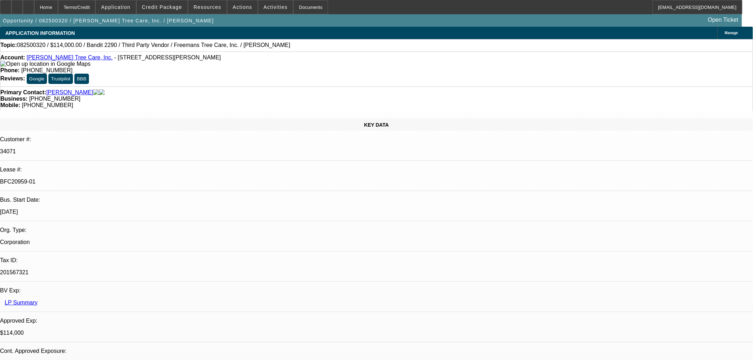
drag, startPoint x: 579, startPoint y: 164, endPoint x: 586, endPoint y: 169, distance: 8.8
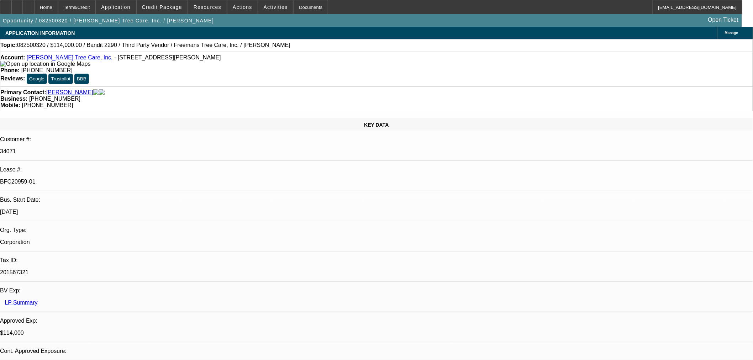
drag, startPoint x: 589, startPoint y: 313, endPoint x: 634, endPoint y: 306, distance: 45.4
drag, startPoint x: 709, startPoint y: 314, endPoint x: 587, endPoint y: 317, distance: 122.0
copy td "(434) 547-6779"
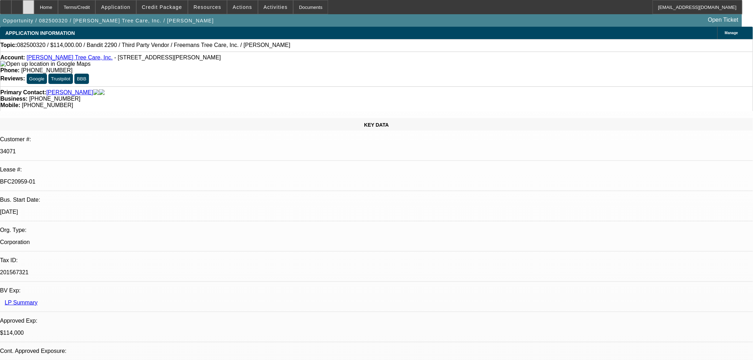
click at [34, 5] on div at bounding box center [28, 7] width 11 height 14
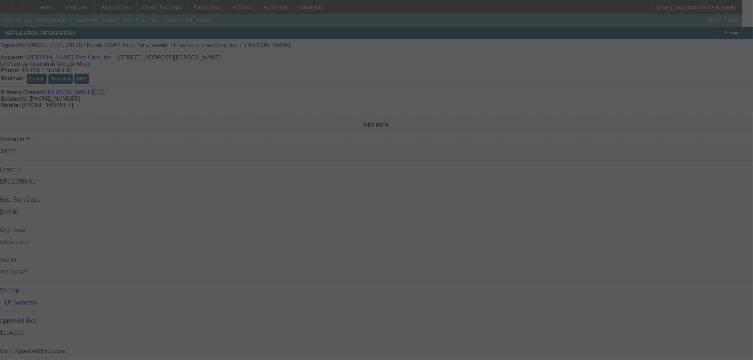
select select "0"
select select "6"
select select "0"
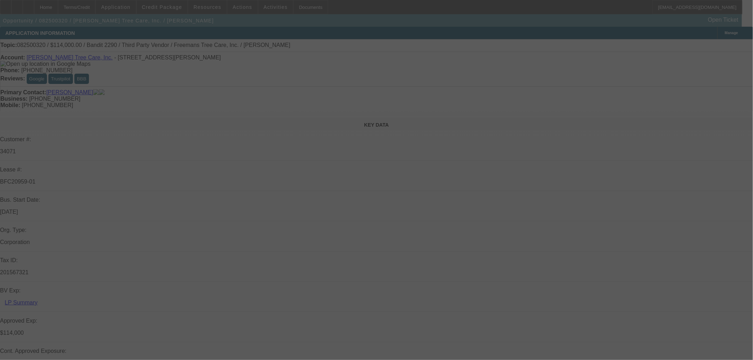
select select "0"
select select "6"
select select "0"
select select "2"
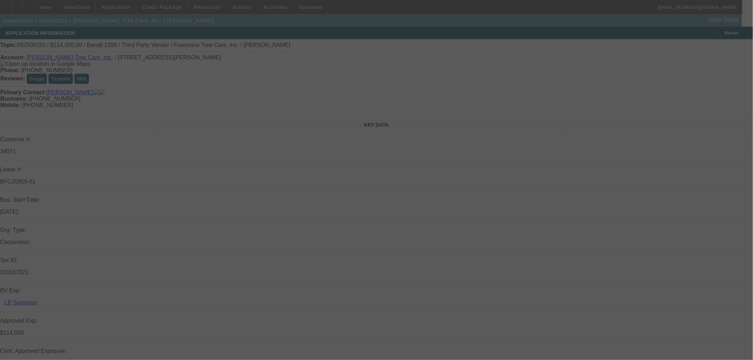
select select "2"
select select "0"
select select "6"
select select "0"
select select "2"
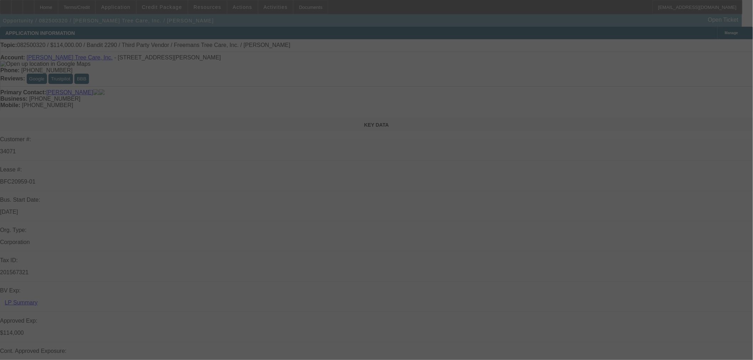
select select "2"
select select "0"
select select "6"
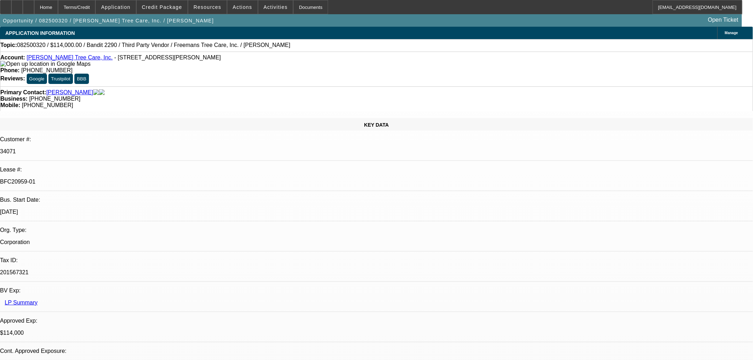
drag, startPoint x: 549, startPoint y: 181, endPoint x: 595, endPoint y: 190, distance: 47.0
select select "0"
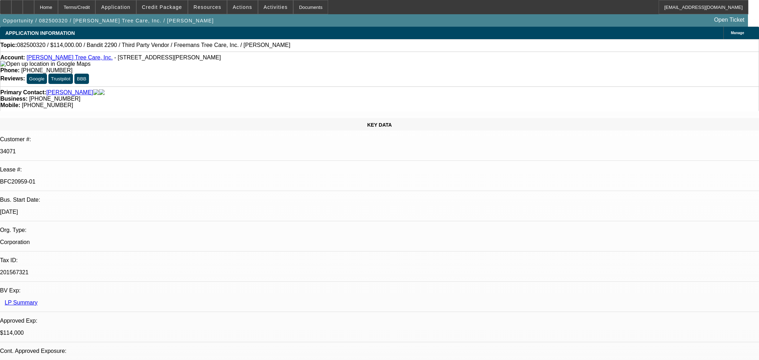
select select "0"
select select "6"
select select "0"
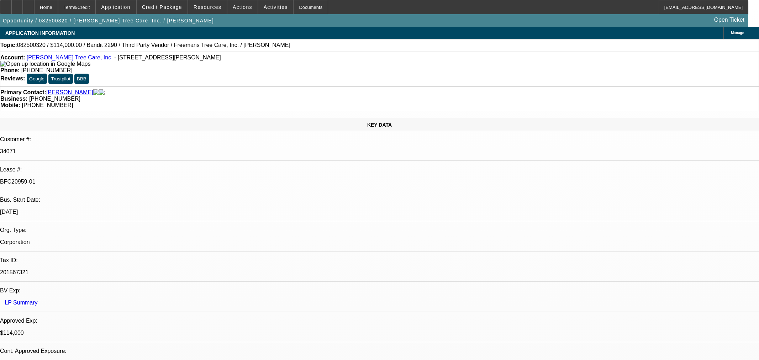
select select "0"
select select "6"
select select "0"
select select "2"
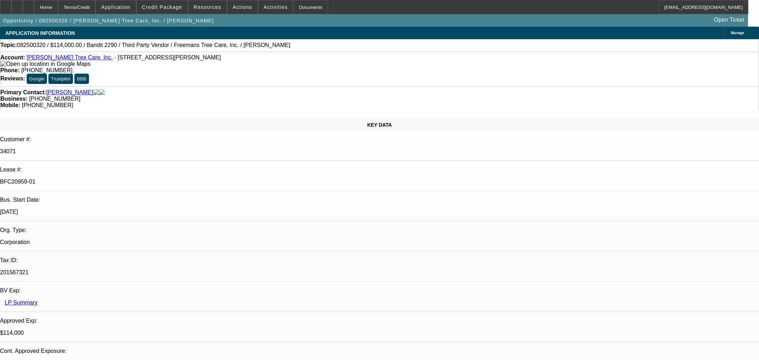
select select "0"
select select "6"
select select "0"
select select "2"
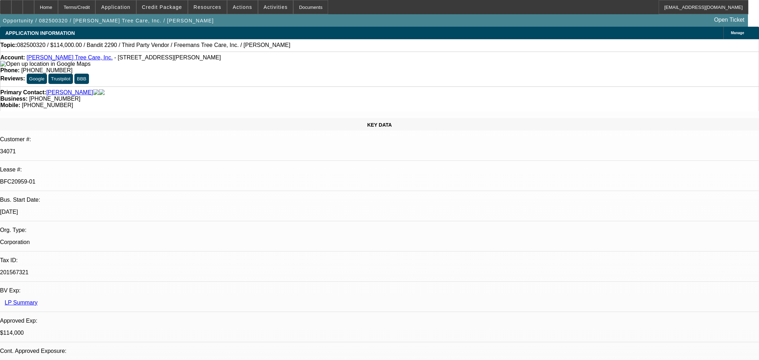
select select "0"
select select "6"
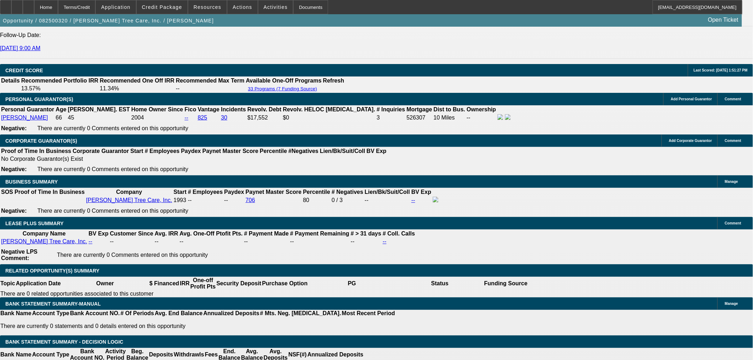
scroll to position [1067, 0]
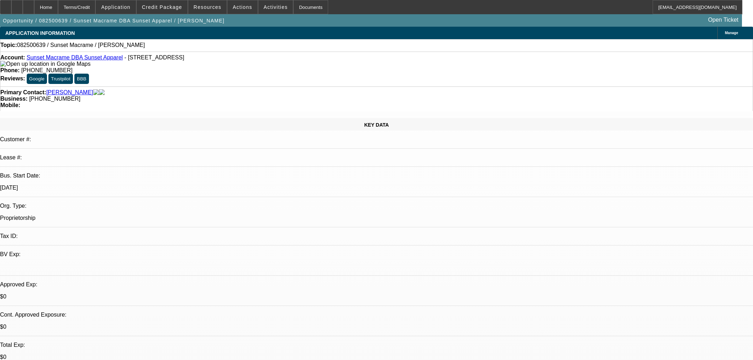
select select "0"
select select "2"
select select "0.1"
select select "4"
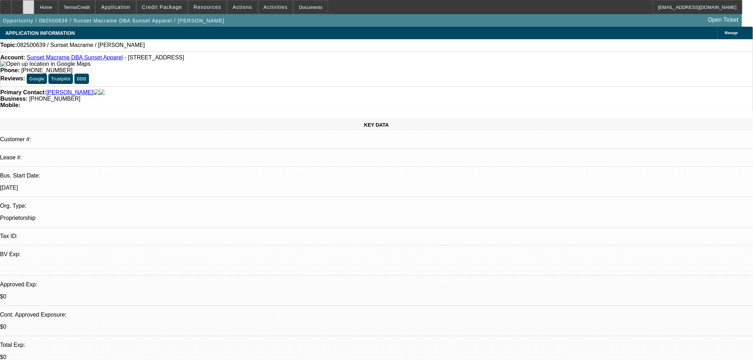
drag, startPoint x: 0, startPoint y: 0, endPoint x: 46, endPoint y: 7, distance: 46.8
click at [28, 5] on icon at bounding box center [28, 5] width 0 height 0
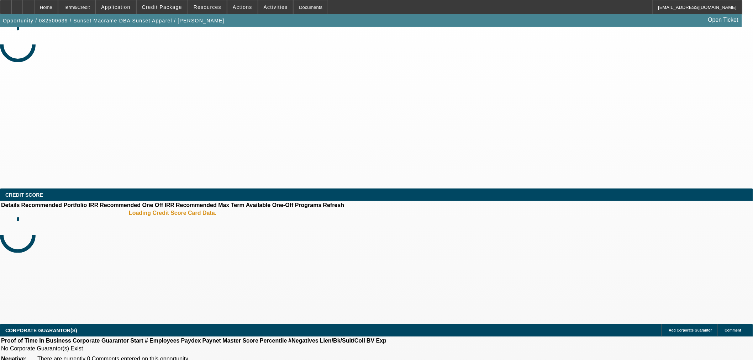
select select "0"
select select "2"
select select "0.1"
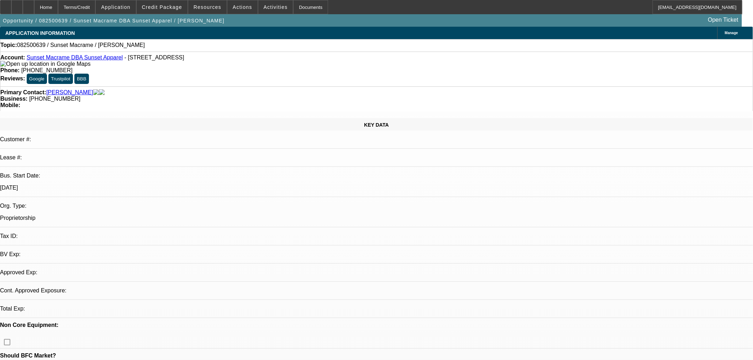
select select "1"
select select "2"
select select "4"
